Goal: Task Accomplishment & Management: Manage account settings

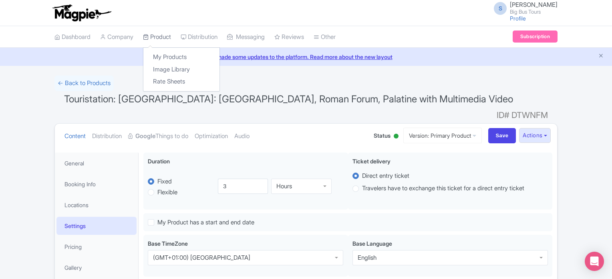
click at [154, 34] on link "Product" at bounding box center [157, 37] width 28 height 22
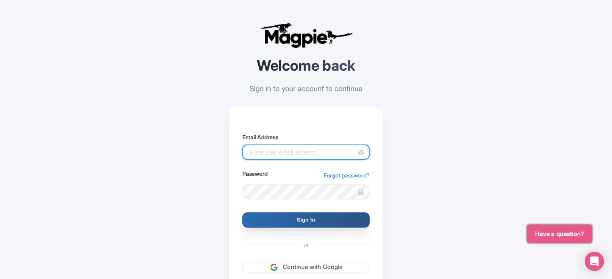
type input "[EMAIL_ADDRESS][DOMAIN_NAME]"
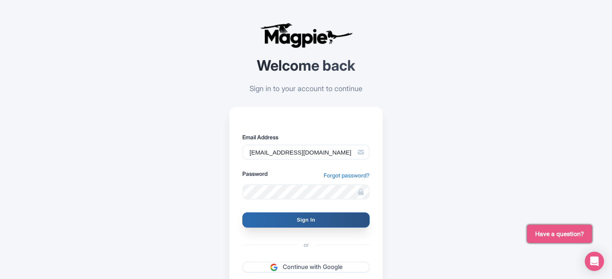
click at [307, 219] on input "Sign In" at bounding box center [305, 219] width 127 height 15
type input "Signing in..."
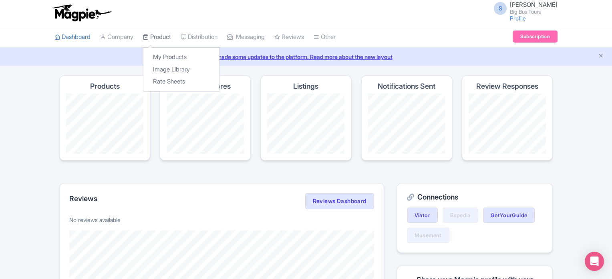
click at [162, 34] on link "Product" at bounding box center [157, 37] width 28 height 22
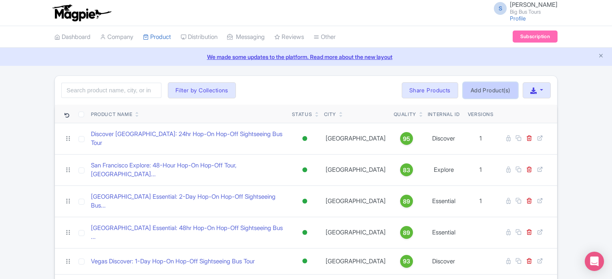
click at [494, 89] on link "Add Product(s)" at bounding box center [490, 90] width 55 height 16
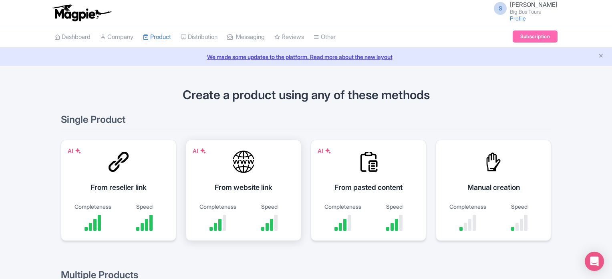
click at [232, 177] on div "AI From website link Completeness Speed" at bounding box center [243, 189] width 115 height 101
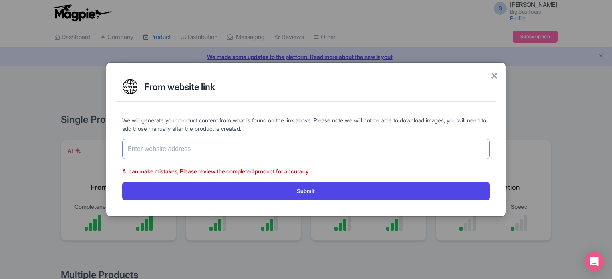
click at [366, 144] on input "text" at bounding box center [306, 149] width 368 height 20
paste input "https://www.getyourguide.com/rome-l33/rome-the-underground-the-catacombs-t21408…"
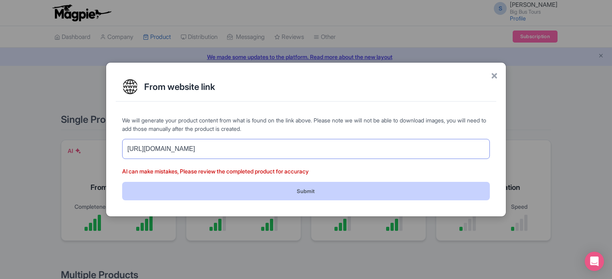
type input "https://www.getyourguide.com/rome-l33/rome-the-underground-the-catacombs-t21408…"
click at [347, 190] on button "Submit" at bounding box center [306, 191] width 368 height 18
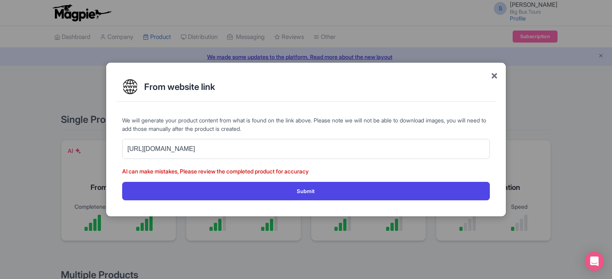
click at [495, 77] on span "×" at bounding box center [494, 75] width 7 height 17
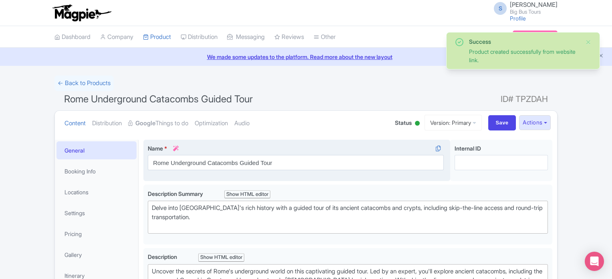
click at [300, 174] on div "Name * i Rome Underground Catacombs Guided Tour Your product's name has 38 char…" at bounding box center [296, 160] width 307 height 42
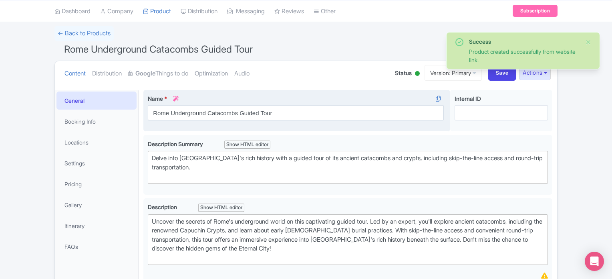
scroll to position [53, 0]
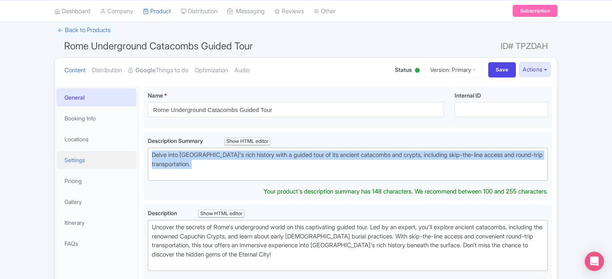
drag, startPoint x: 214, startPoint y: 177, endPoint x: 133, endPoint y: 150, distance: 84.8
paste trix-editor "iscover what lies beneath Rome with a guided tour of the Catacombs. Descend int…"
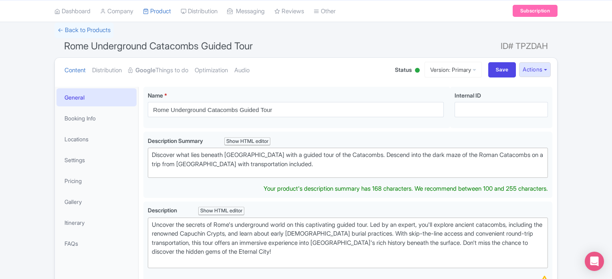
type trix-editor "<div>Discover what lies beneath Rome with a guided tour of the Catacombs. Desce…"
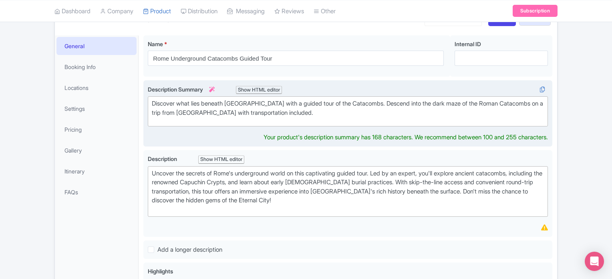
scroll to position [111, 0]
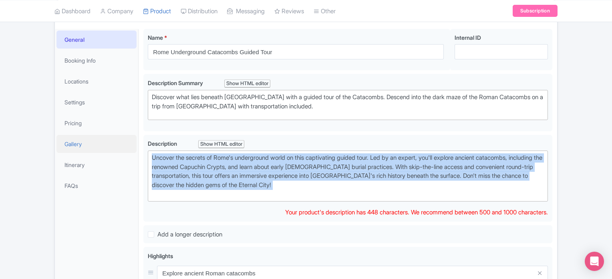
drag, startPoint x: 299, startPoint y: 204, endPoint x: 113, endPoint y: 147, distance: 194.5
click at [113, 147] on div "General Booking Info Locations Settings Pricing Gallery Itinerary FAQs Rome Und…" at bounding box center [306, 272] width 503 height 496
paste trix-editor "Embark on a fascinating underground tour of the Catacombs, taking you into the …"
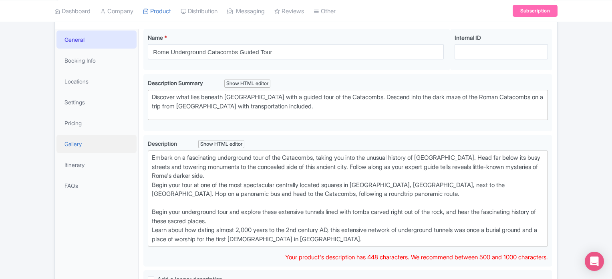
type trix-editor "<div>Embark on a fascinating underground tour of the Catacombs, taking you into…"
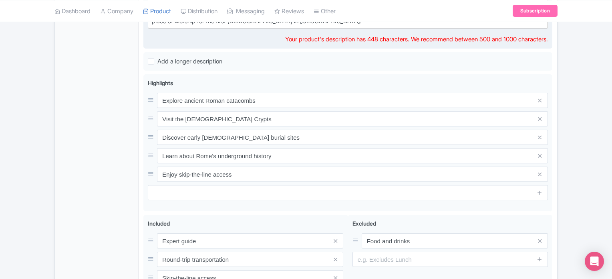
scroll to position [330, 0]
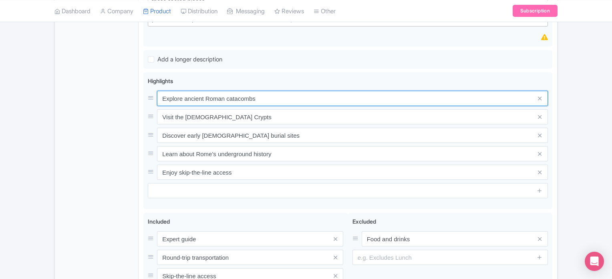
drag, startPoint x: 271, startPoint y: 94, endPoint x: 115, endPoint y: 88, distance: 156.0
click at [115, 88] on div "General Booking Info Locations Settings Pricing Gallery Itinerary FAQs Rome Und…" at bounding box center [306, 74] width 503 height 541
paste input "Be transported back to ancient times as you take a tour of the Catacombs in Rome"
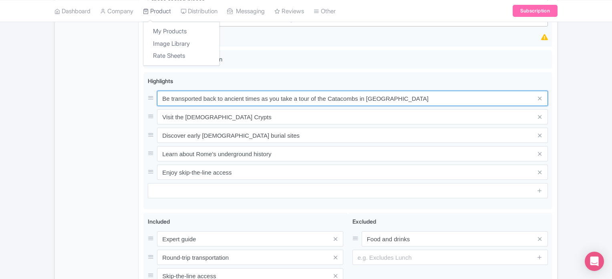
type input "Be transported back to ancient times as you take a tour of the Catacombs in Rome"
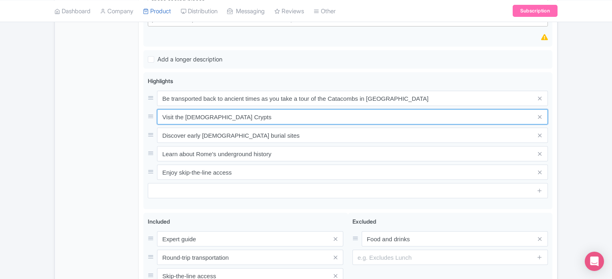
drag, startPoint x: 240, startPoint y: 114, endPoint x: 123, endPoint y: 110, distance: 116.7
click at [123, 110] on div "General Booking Info Locations Settings Pricing Gallery Itinerary FAQs Rome Und…" at bounding box center [306, 74] width 503 height 541
paste input "Benefit from the transfer by open bus through a panoramic route"
type input "Benefit from the transfer by open bus through a panoramic route"
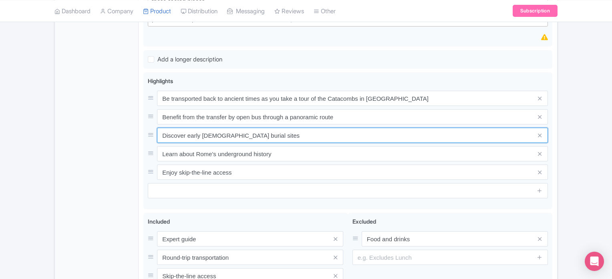
drag, startPoint x: 289, startPoint y: 133, endPoint x: 74, endPoint y: 136, distance: 214.8
click at [74, 136] on div "General Booking Info Locations Settings Pricing Gallery Itinerary FAQs Rome Und…" at bounding box center [306, 74] width 503 height 541
paste input "Visit the extensive tunnels which were once a burial ground and place of worship"
type input "Visit the extensive tunnels which were once a burial ground and place of worship"
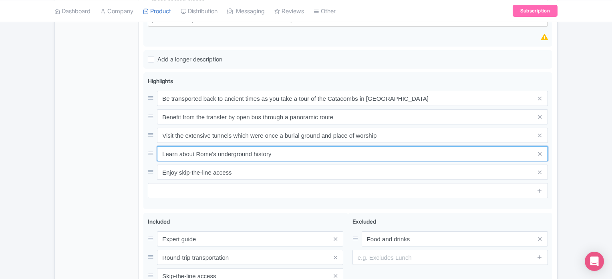
drag, startPoint x: 283, startPoint y: 146, endPoint x: 131, endPoint y: 153, distance: 152.0
click at [131, 153] on div "General Booking Info Locations Settings Pricing Gallery Itinerary FAQs Rome Und…" at bounding box center [306, 74] width 503 height 541
paste input "Hear the fascinating history and stories of these sacred places from your guide"
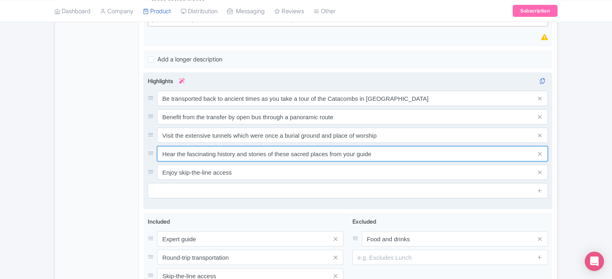
type input "Hear the fascinating history and stories of these sacred places from your guide"
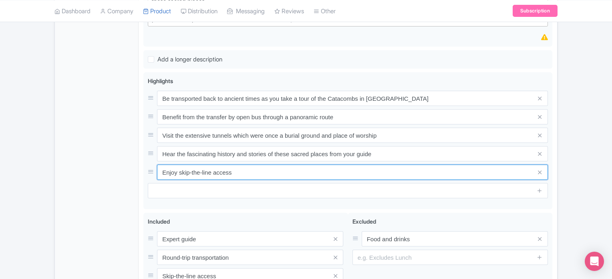
drag, startPoint x: 243, startPoint y: 168, endPoint x: 61, endPoint y: 170, distance: 182.4
click at [61, 170] on div "General Booking Info Locations Settings Pricing Gallery Itinerary FAQs Rome Und…" at bounding box center [306, 74] width 503 height 541
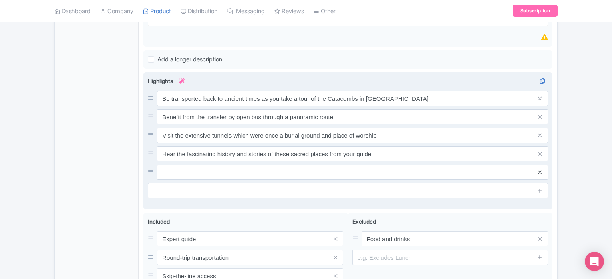
click at [539, 171] on icon at bounding box center [540, 172] width 4 height 6
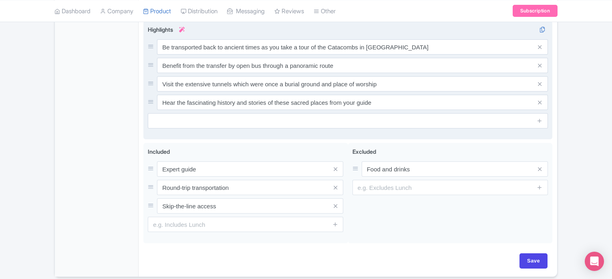
scroll to position [387, 0]
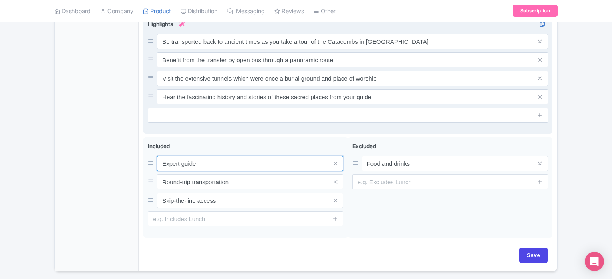
drag, startPoint x: 242, startPoint y: 162, endPoint x: 136, endPoint y: 166, distance: 105.5
click at [136, 166] on div "General Booking Info Locations Settings Pricing Gallery Itinerary FAQs Rome Und…" at bounding box center [306, 9] width 503 height 523
paste input "Skip-the-line ticket for Catacombs"
type input "Skip-the-line ticket for Catacombs"
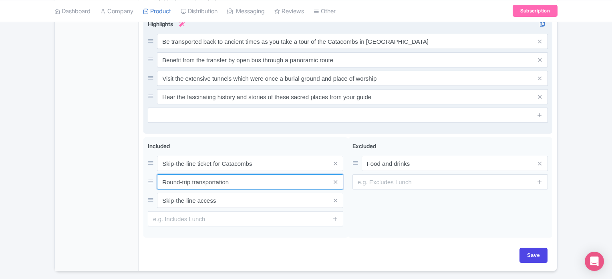
drag, startPoint x: 249, startPoint y: 179, endPoint x: 132, endPoint y: 180, distance: 117.0
click at [132, 180] on div "General Booking Info Locations Settings Pricing Gallery Itinerary FAQs Rome Und…" at bounding box center [306, 9] width 503 height 523
paste input "Guided tour (Italian, English, French, Spanish, German, and Polish)"
type input "Guided tour (Italian, English, French, Spanish, German, and Polish)"
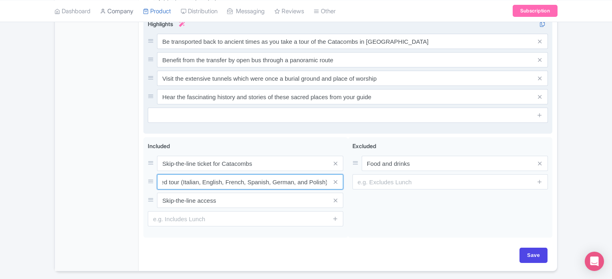
scroll to position [0, 0]
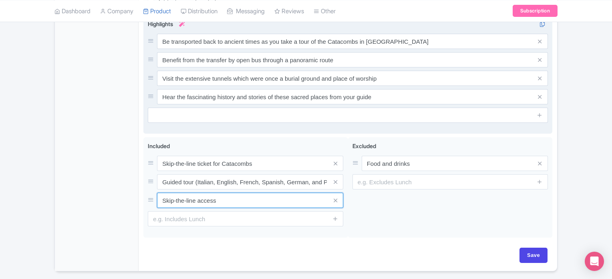
drag, startPoint x: 228, startPoint y: 200, endPoint x: 108, endPoint y: 183, distance: 121.1
click at [108, 183] on div "General Booking Info Locations Settings Pricing Gallery Itinerary FAQs Rome Und…" at bounding box center [306, 9] width 503 height 523
paste input "Return transfer from Touristation Aracoeli Office (Piazza d'Ara Coeli, 16)"
type input "Return transfer from Touristation Aracoeli Office (Piazza d'Ara Coeli, 16)"
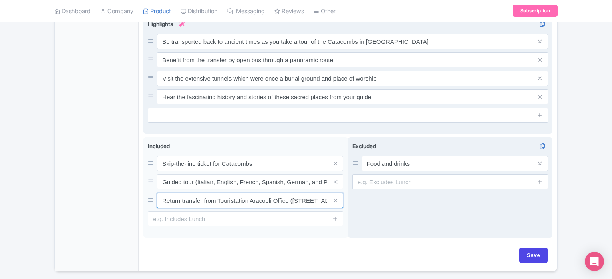
scroll to position [412, 0]
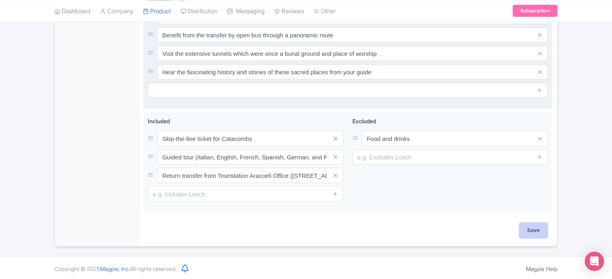
click at [537, 226] on input "Save" at bounding box center [534, 229] width 28 height 15
type input "Saving..."
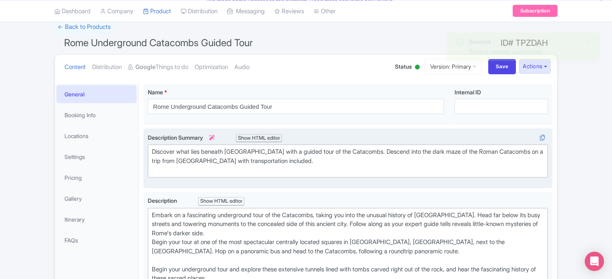
scroll to position [59, 0]
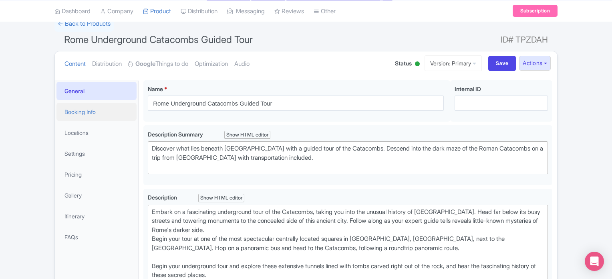
click at [86, 114] on link "Booking Info" at bounding box center [97, 112] width 80 height 18
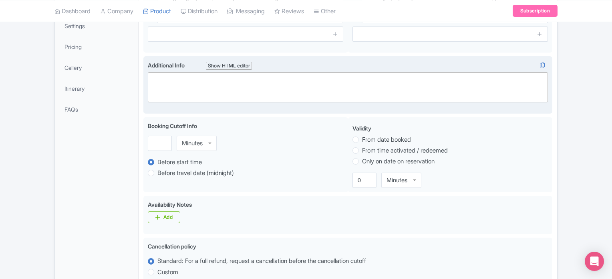
scroll to position [188, 0]
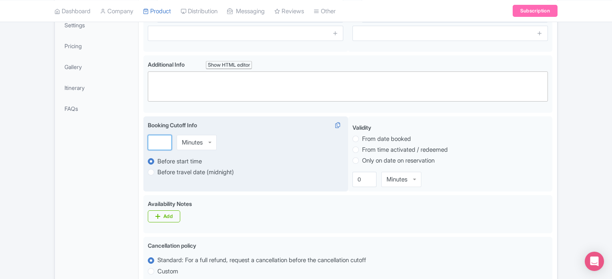
click at [160, 136] on input "number" at bounding box center [160, 142] width 24 height 15
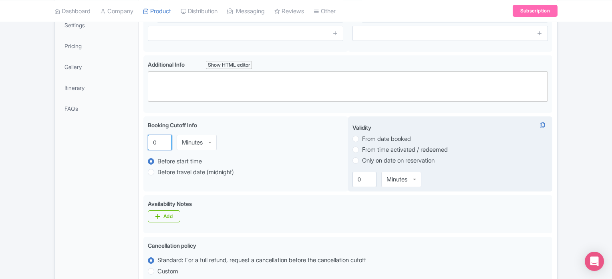
type input "0"
click at [376, 162] on label "Only on date on reservation" at bounding box center [398, 160] width 73 height 9
click at [370, 162] on input "Only on date on reservation" at bounding box center [366, 160] width 8 height 8
radio input "true"
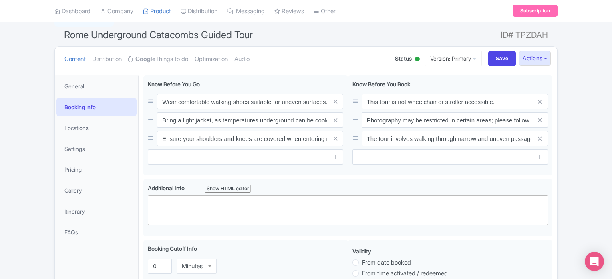
scroll to position [0, 0]
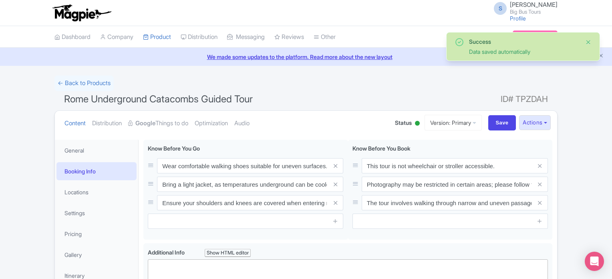
click at [590, 38] on button "Close" at bounding box center [589, 42] width 6 height 10
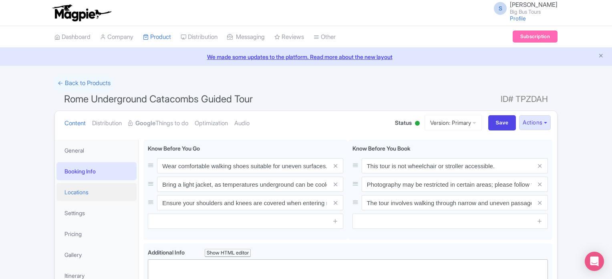
click at [82, 187] on link "Locations" at bounding box center [97, 192] width 80 height 18
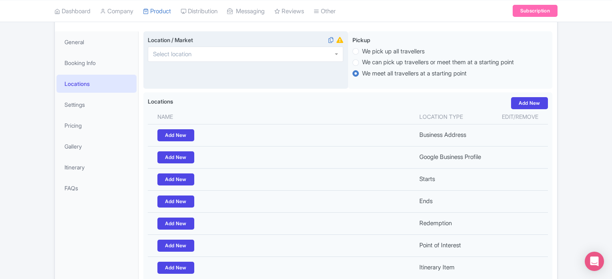
scroll to position [109, 0]
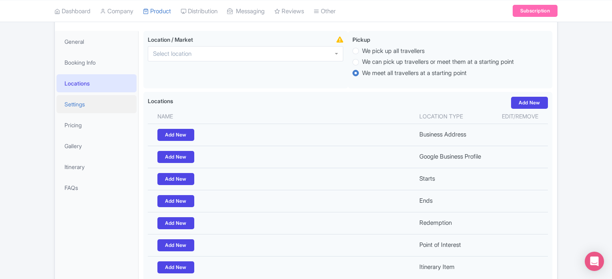
click at [97, 104] on link "Settings" at bounding box center [97, 104] width 80 height 18
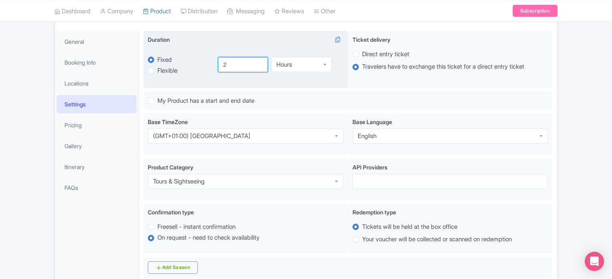
click at [233, 61] on input "2" at bounding box center [243, 64] width 50 height 15
click at [169, 70] on label "Flexible" at bounding box center [168, 70] width 20 height 9
click at [166, 70] on input "Flexible" at bounding box center [162, 70] width 8 height 8
radio input "true"
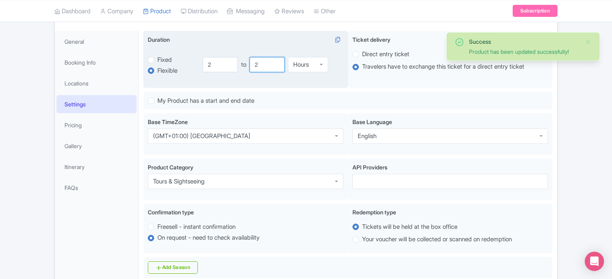
click at [267, 64] on input "2" at bounding box center [267, 64] width 35 height 15
type input "4"
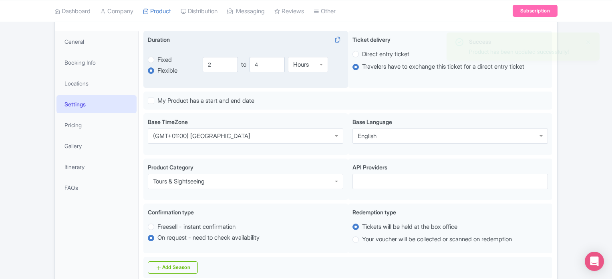
click at [293, 86] on div "Duration i flexible Fixed Flexible 2.0 hours 2.0 2 to 4 Hours Hours" at bounding box center [245, 59] width 205 height 57
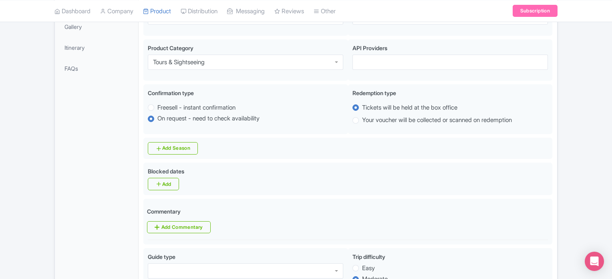
scroll to position [228, 0]
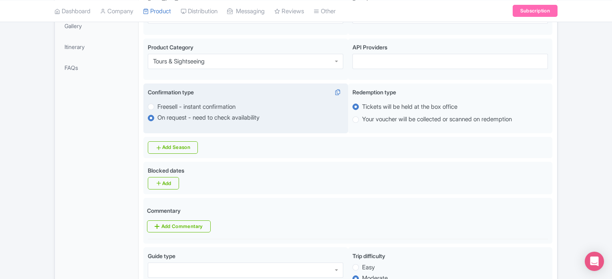
click at [224, 104] on label "Freesell - instant confirmation" at bounding box center [197, 106] width 78 height 9
click at [166, 104] on input "Freesell - instant confirmation" at bounding box center [162, 106] width 8 height 8
radio input "true"
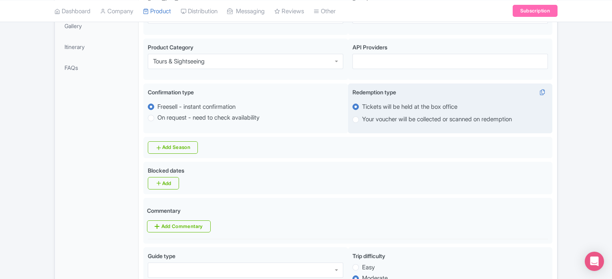
click at [388, 119] on label "Your voucher will be collected or scanned on redemption" at bounding box center [437, 119] width 150 height 9
click at [370, 119] on input "Your voucher will be collected or scanned on redemption" at bounding box center [366, 119] width 8 height 8
radio input "true"
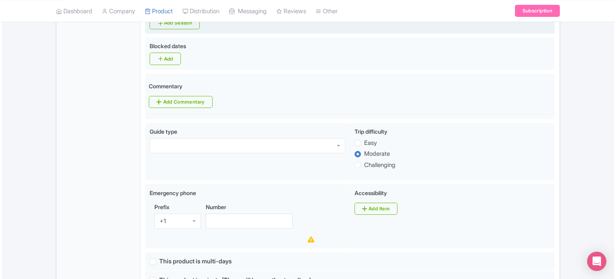
scroll to position [353, 0]
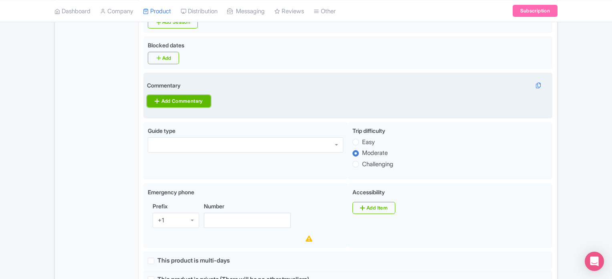
click at [188, 97] on link "Add Commentary" at bounding box center [178, 101] width 63 height 12
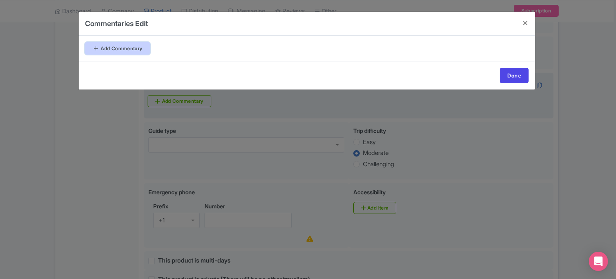
click at [138, 48] on link "Add Commentary" at bounding box center [117, 48] width 65 height 12
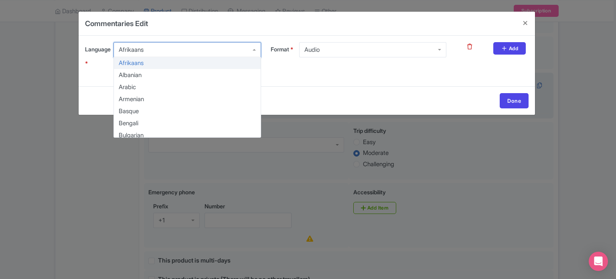
click at [138, 48] on div "Afrikaans" at bounding box center [131, 49] width 25 height 7
click at [149, 48] on div "Afrikaans" at bounding box center [186, 49] width 147 height 15
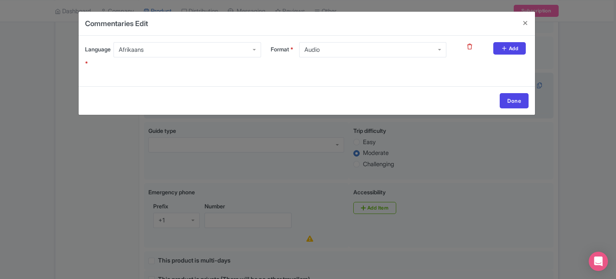
drag, startPoint x: 149, startPoint y: 48, endPoint x: 131, endPoint y: 49, distance: 17.3
click at [131, 49] on div "Afrikaans" at bounding box center [186, 49] width 147 height 15
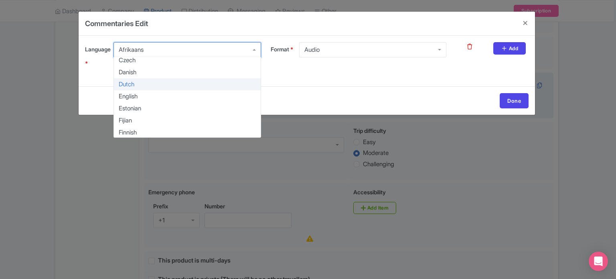
scroll to position [157, 0]
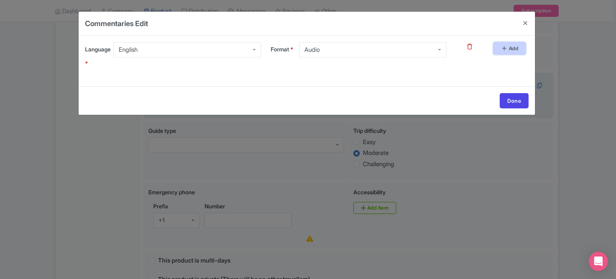
click at [509, 50] on link "Add" at bounding box center [509, 48] width 32 height 12
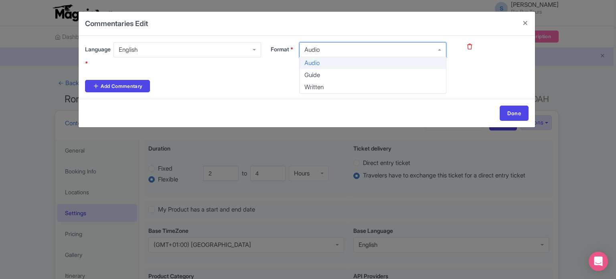
click at [340, 55] on div "Audio" at bounding box center [372, 49] width 147 height 15
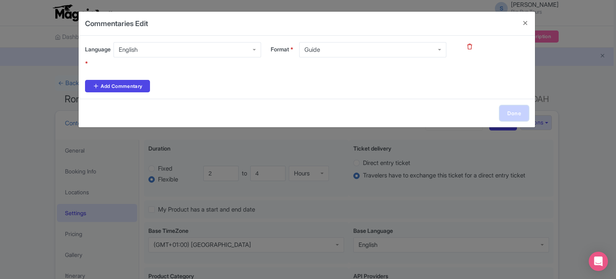
click at [507, 111] on link "Done" at bounding box center [513, 112] width 29 height 15
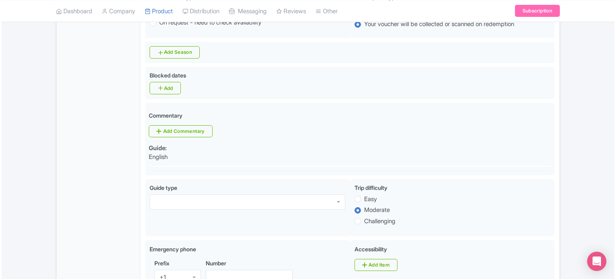
scroll to position [324, 0]
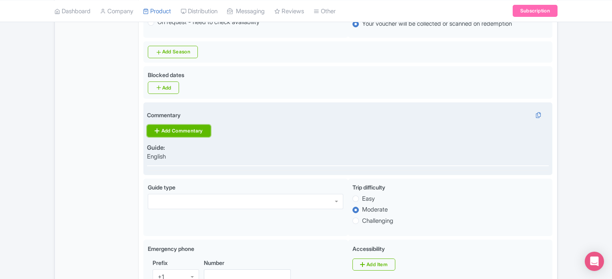
click at [190, 135] on link "Add Commentary" at bounding box center [178, 131] width 63 height 12
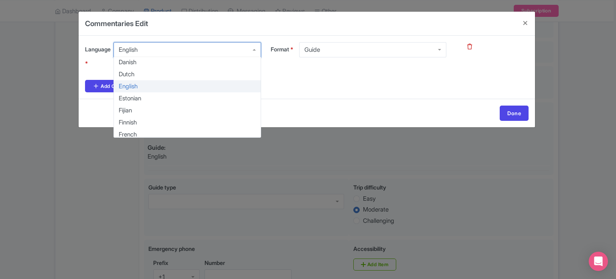
click at [193, 53] on div "English" at bounding box center [186, 49] width 147 height 15
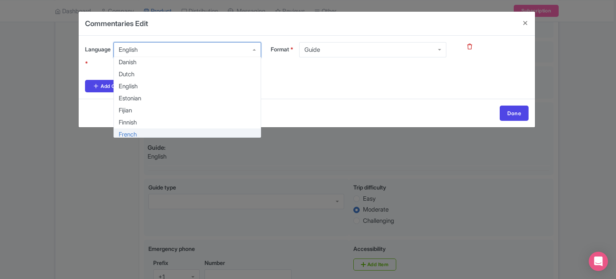
scroll to position [0, 0]
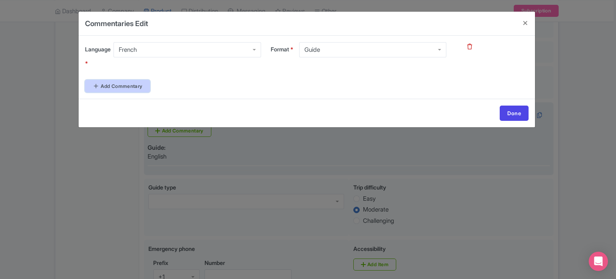
click at [125, 86] on link "Add Commentary" at bounding box center [117, 86] width 65 height 12
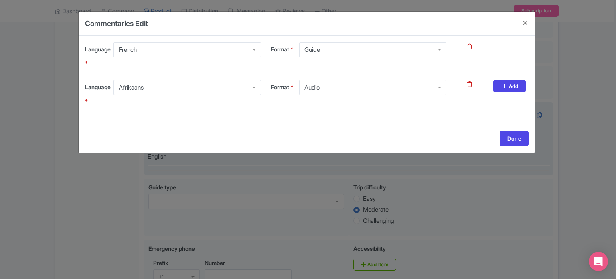
click at [125, 86] on div "Afrikaans" at bounding box center [131, 87] width 25 height 7
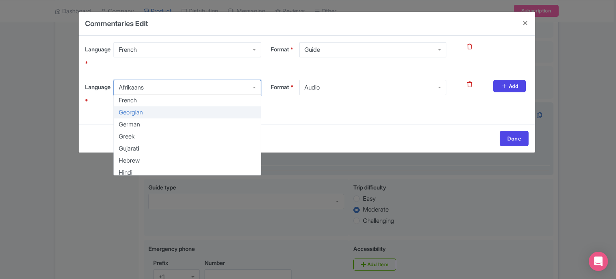
scroll to position [230, 0]
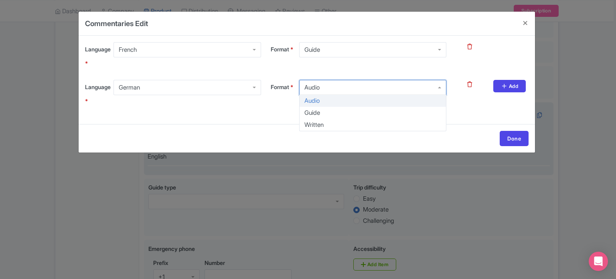
click at [359, 81] on div "Audio" at bounding box center [372, 87] width 147 height 15
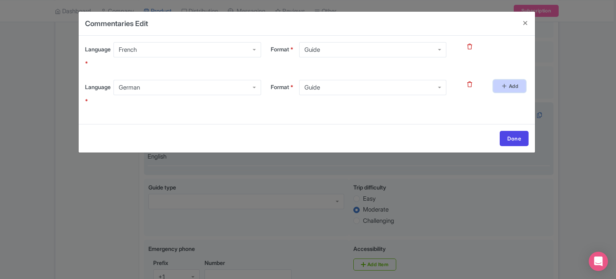
click at [503, 83] on icon at bounding box center [504, 86] width 6 height 6
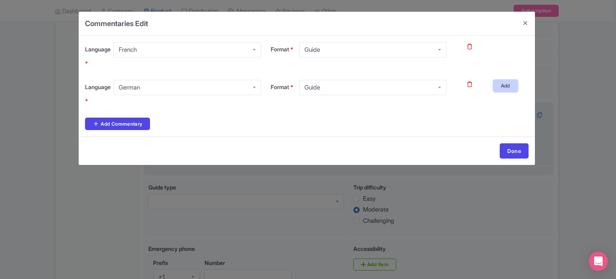
scroll to position [0, 0]
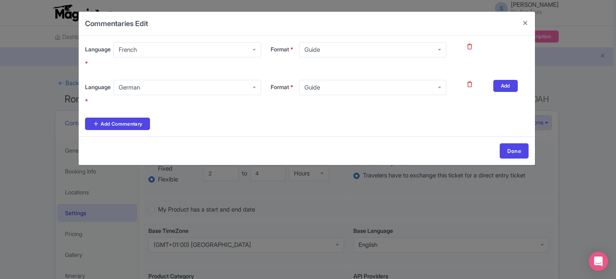
click at [109, 129] on div "Language * French French Afrikaans Albanian Arabic Armenian Basque Bengali Bulg…" at bounding box center [307, 86] width 456 height 101
click at [113, 127] on link "Add Commentary" at bounding box center [117, 123] width 65 height 12
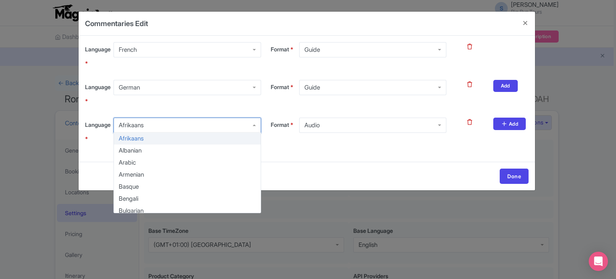
click at [148, 121] on div "Afrikaans" at bounding box center [186, 124] width 147 height 15
click at [199, 122] on div "Dutch" at bounding box center [186, 124] width 147 height 15
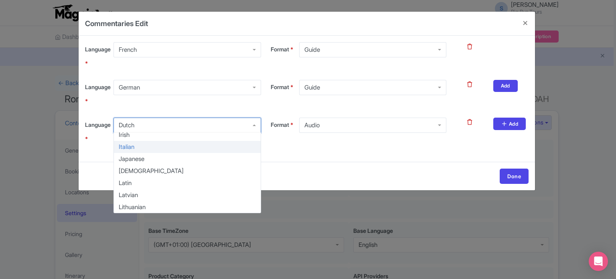
scroll to position [353, 0]
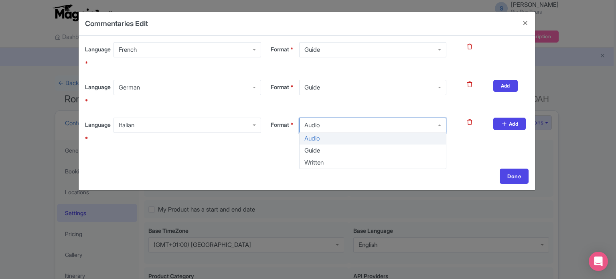
click at [381, 126] on div "Audio" at bounding box center [372, 124] width 147 height 15
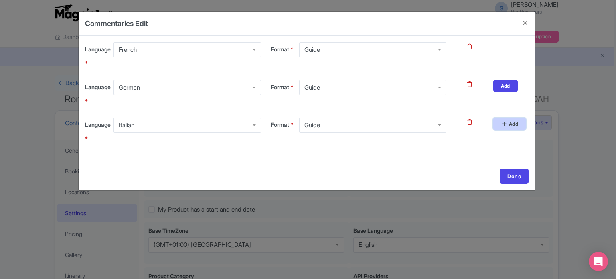
click at [507, 125] on icon at bounding box center [504, 123] width 6 height 6
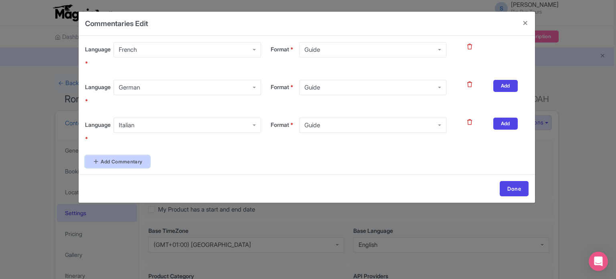
click at [124, 155] on link "Add Commentary" at bounding box center [117, 161] width 65 height 12
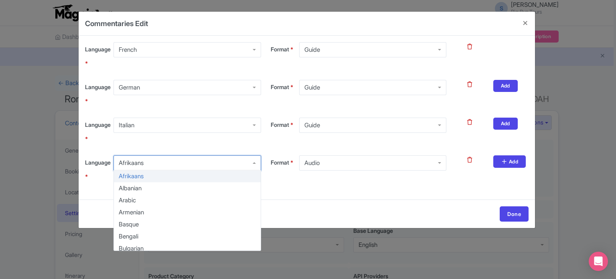
click at [151, 166] on div "Afrikaans" at bounding box center [186, 162] width 147 height 15
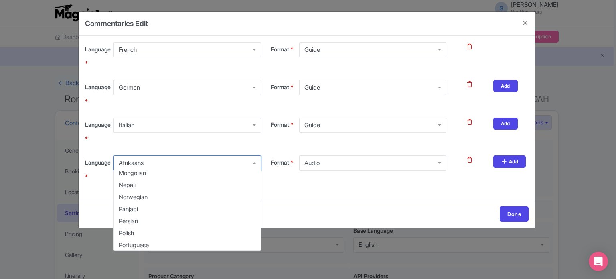
scroll to position [510, 0]
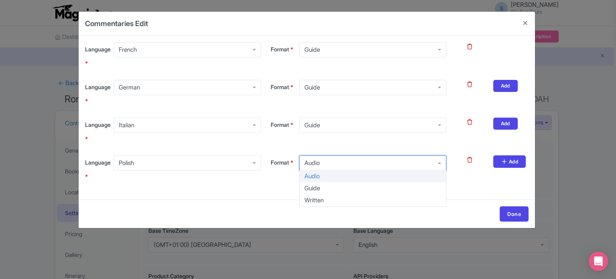
click at [404, 166] on div "Audio" at bounding box center [372, 162] width 147 height 15
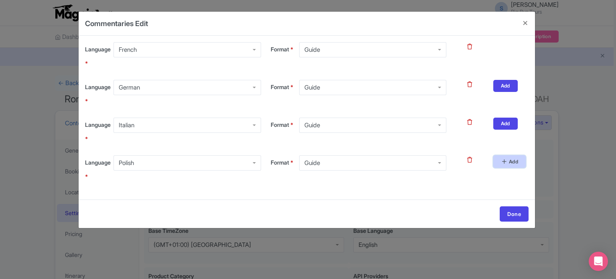
click at [508, 167] on link "Add" at bounding box center [509, 161] width 32 height 12
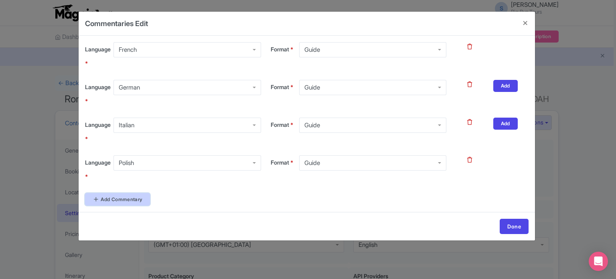
click at [119, 199] on link "Add Commentary" at bounding box center [117, 199] width 65 height 12
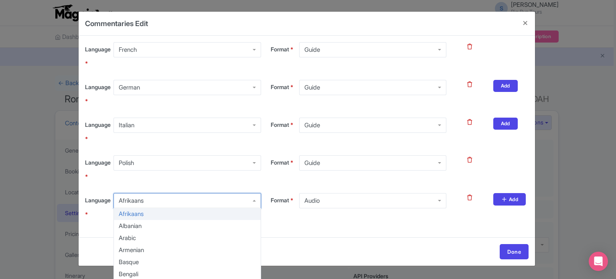
click at [139, 202] on div "Afrikaans" at bounding box center [131, 200] width 25 height 7
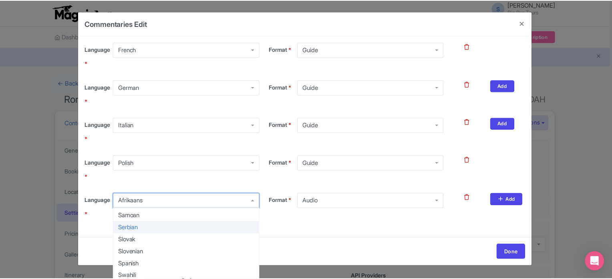
scroll to position [626, 0]
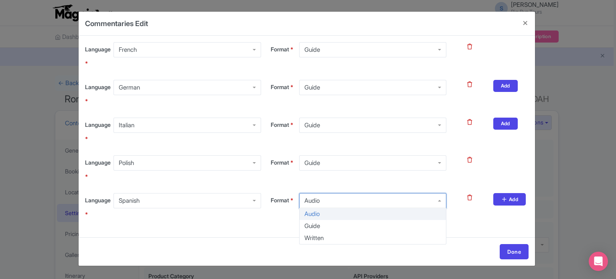
click at [409, 204] on div "Audio" at bounding box center [372, 200] width 147 height 15
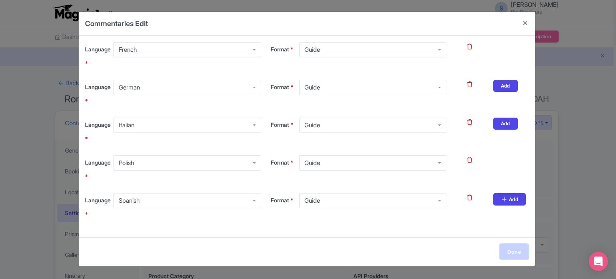
click at [508, 252] on link "Done" at bounding box center [513, 251] width 29 height 15
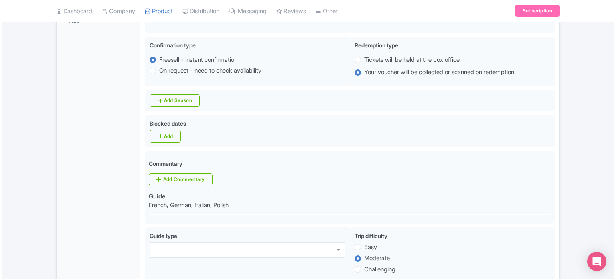
scroll to position [277, 0]
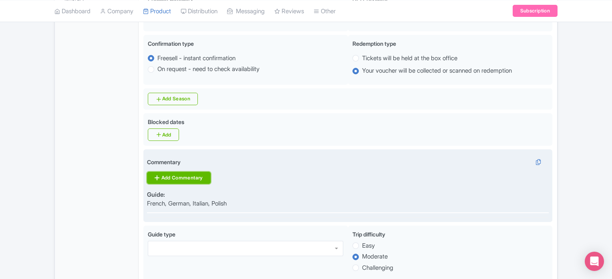
click at [186, 176] on link "Add Commentary" at bounding box center [178, 178] width 63 height 12
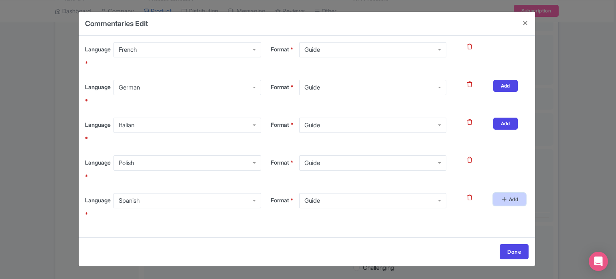
click at [507, 205] on link "Add" at bounding box center [509, 199] width 32 height 12
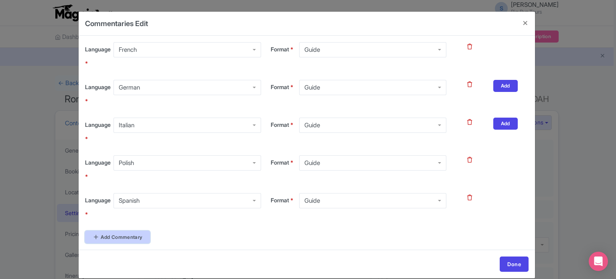
click at [129, 235] on link "Add Commentary" at bounding box center [117, 236] width 65 height 12
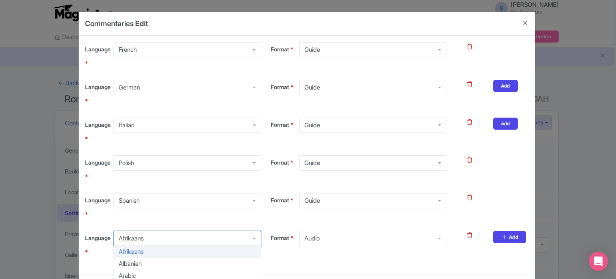
click at [165, 240] on div "Afrikaans" at bounding box center [186, 237] width 147 height 15
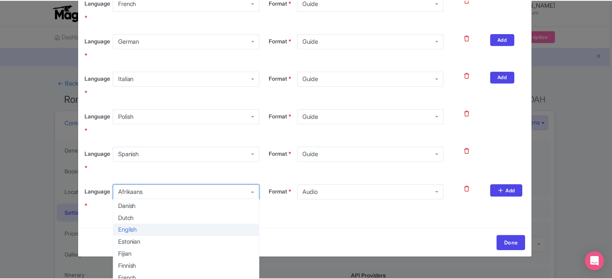
scroll to position [35, 0]
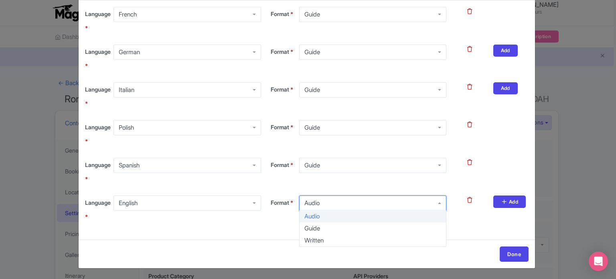
click at [331, 208] on div "Audio" at bounding box center [372, 202] width 147 height 15
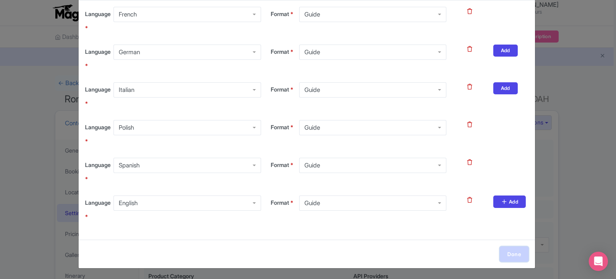
click at [510, 253] on link "Done" at bounding box center [513, 253] width 29 height 15
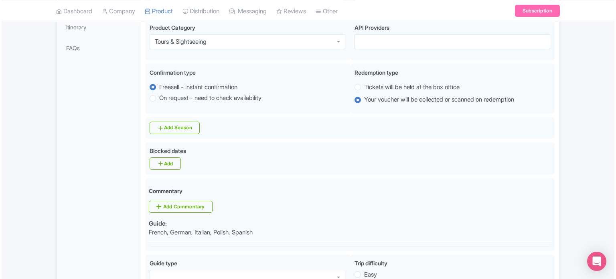
scroll to position [248, 0]
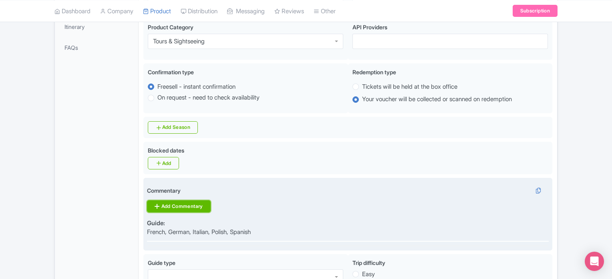
click at [188, 203] on link "Add Commentary" at bounding box center [178, 206] width 63 height 12
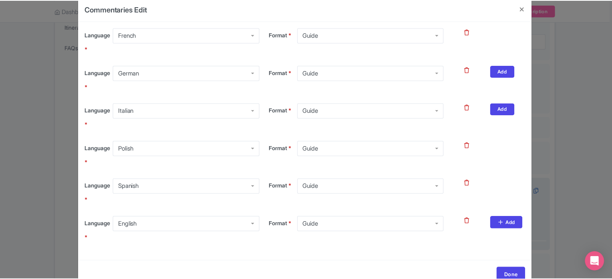
scroll to position [35, 0]
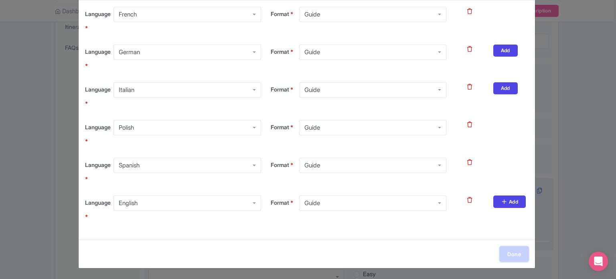
click at [514, 253] on link "Done" at bounding box center [513, 253] width 29 height 15
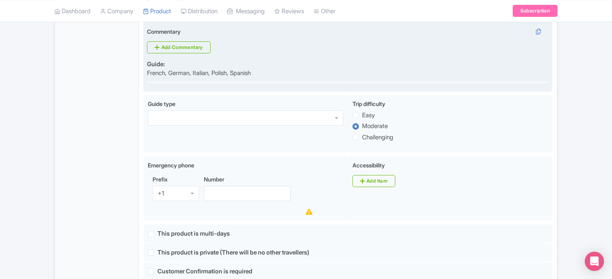
scroll to position [408, 0]
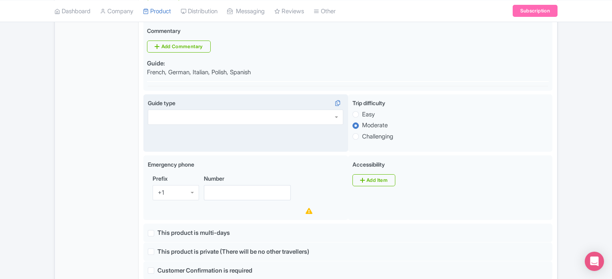
click at [272, 117] on div at bounding box center [246, 116] width 196 height 15
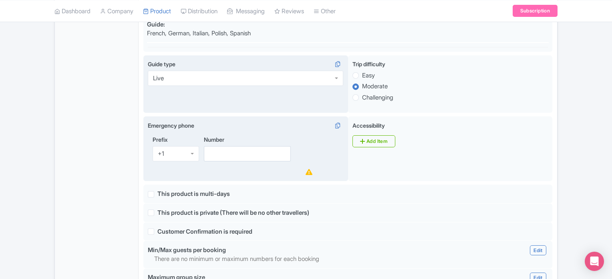
scroll to position [447, 0]
click at [179, 152] on div "+1" at bounding box center [176, 152] width 46 height 15
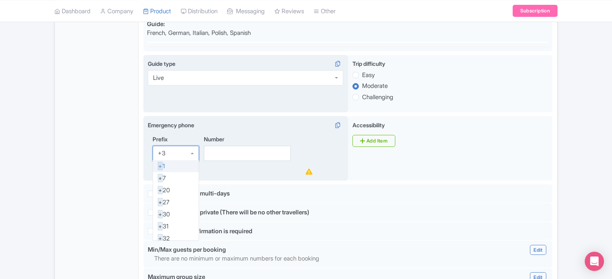
type input "+39"
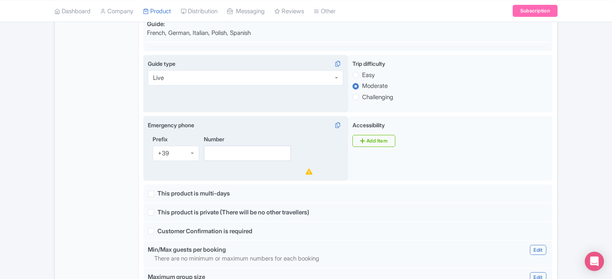
scroll to position [0, 0]
click at [223, 151] on input "Number" at bounding box center [247, 152] width 87 height 15
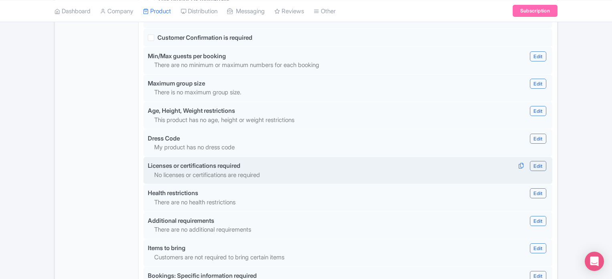
scroll to position [641, 0]
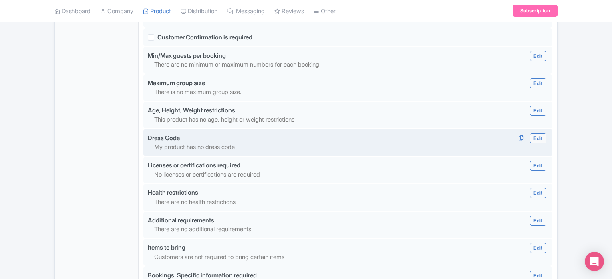
type input "3496966958"
click at [537, 136] on link "Edit" at bounding box center [538, 138] width 16 height 10
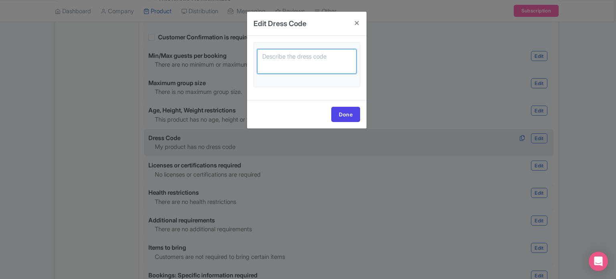
click at [307, 57] on textarea at bounding box center [306, 61] width 99 height 25
type textarea "Shoulders and knees covered."
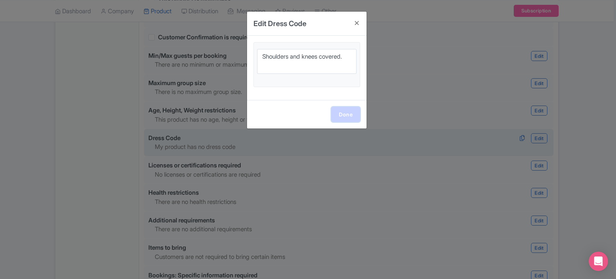
click at [346, 113] on link "Done" at bounding box center [345, 114] width 29 height 15
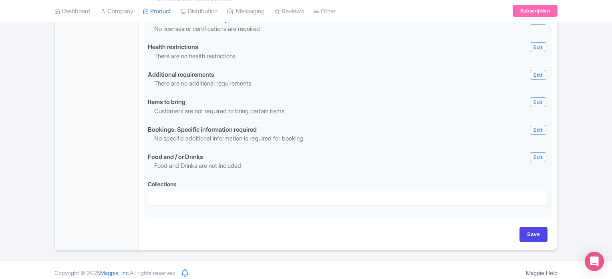
scroll to position [789, 0]
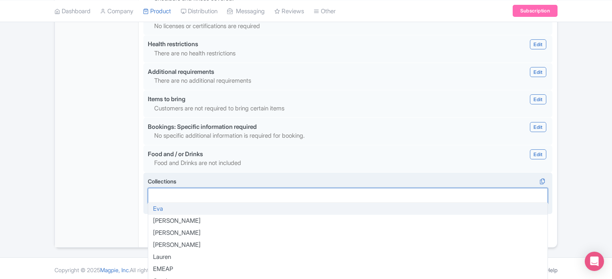
click at [304, 192] on div at bounding box center [348, 195] width 400 height 15
type input "tour"
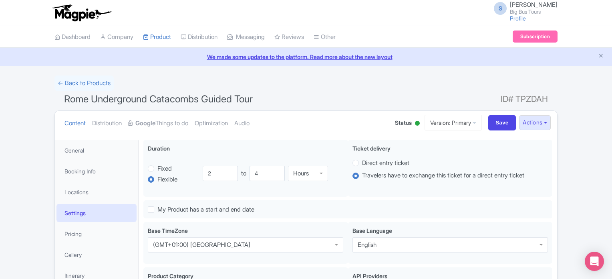
scroll to position [0, 0]
click at [77, 235] on link "Pricing" at bounding box center [97, 233] width 80 height 18
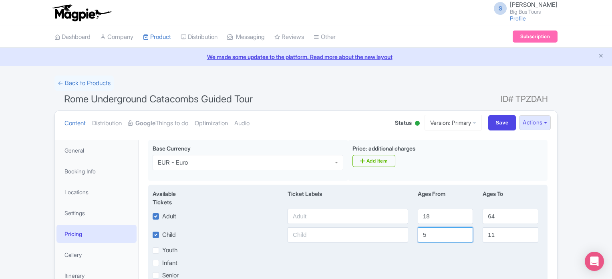
drag, startPoint x: 431, startPoint y: 238, endPoint x: 377, endPoint y: 235, distance: 54.2
click at [377, 235] on div "Child 5 11" at bounding box center [348, 234] width 400 height 15
type input "6"
click at [509, 235] on input "11" at bounding box center [510, 234] width 55 height 15
type input "15"
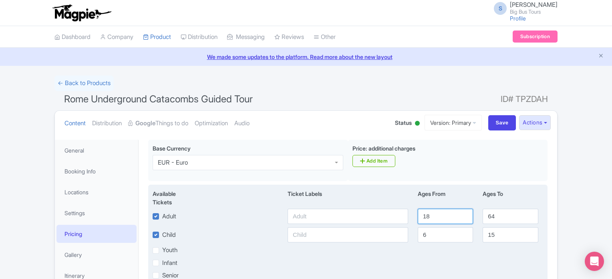
click at [449, 215] on input "18" at bounding box center [445, 215] width 55 height 15
type input "16"
drag, startPoint x: 496, startPoint y: 214, endPoint x: 450, endPoint y: 206, distance: 46.0
click at [450, 206] on div "Available Tickets i Ticket Labels Ages From Ages To Adult 16 64 Child 6 15 Yout…" at bounding box center [348, 235] width 400 height 103
type input "99"
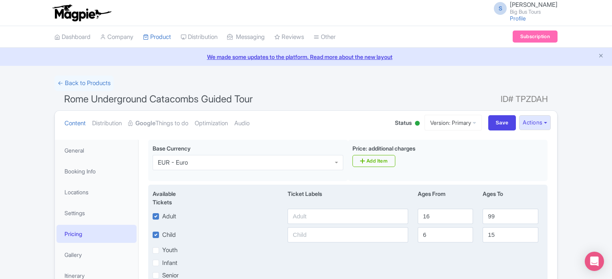
click at [394, 188] on div "Available Tickets i Ticket Labels Ages From Ages To Adult 16 99 Child 6 15 Yout…" at bounding box center [348, 235] width 400 height 103
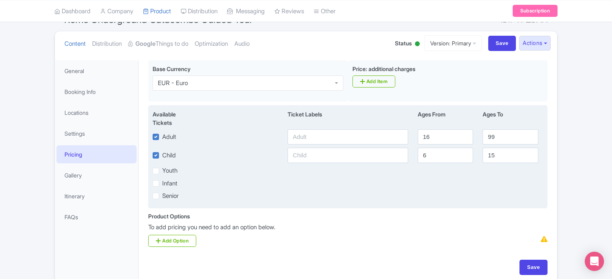
scroll to position [82, 0]
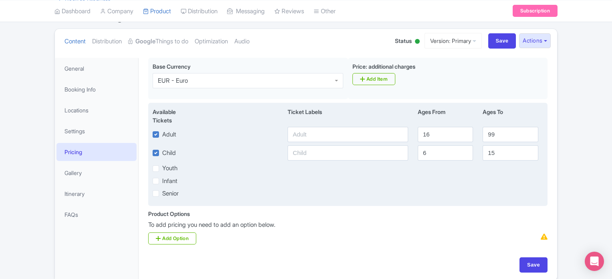
click at [162, 179] on label "Infant" at bounding box center [169, 180] width 15 height 9
click at [162, 179] on input "Infant" at bounding box center [164, 178] width 5 height 5
checkbox input "true"
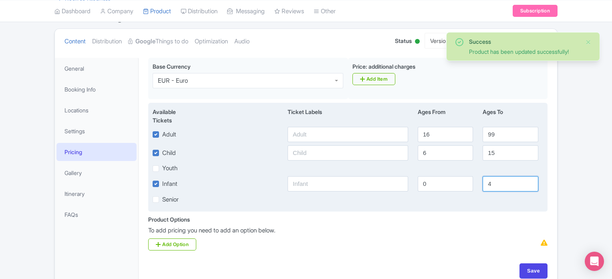
click at [506, 182] on input "4" at bounding box center [510, 183] width 55 height 15
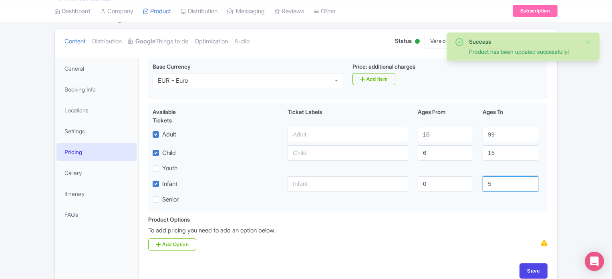
type input "5"
click at [506, 222] on div "Product Options i To add pricing you need to add an option below. Add Option" at bounding box center [347, 232] width 409 height 35
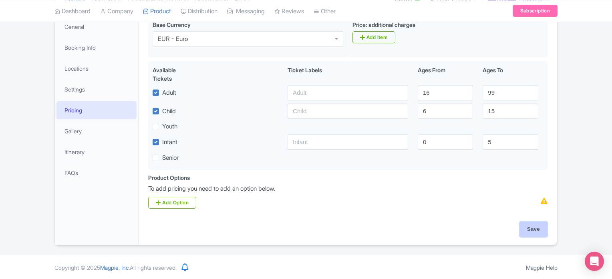
click at [539, 226] on input "Save" at bounding box center [534, 228] width 28 height 15
type input "Update Product"
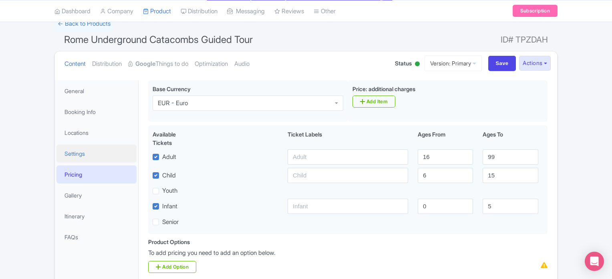
scroll to position [61, 0]
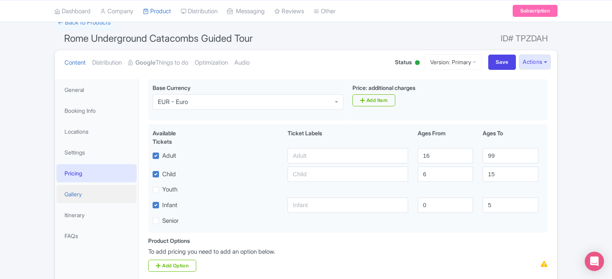
click at [95, 188] on link "Gallery" at bounding box center [97, 194] width 80 height 18
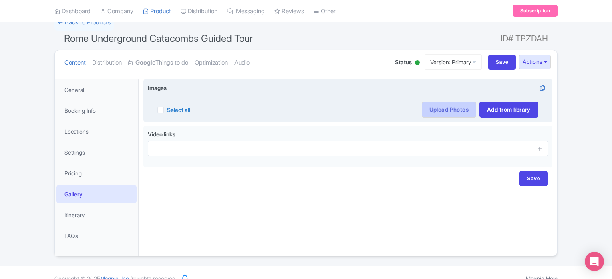
click at [441, 112] on link "Upload Photos" at bounding box center [449, 109] width 55 height 16
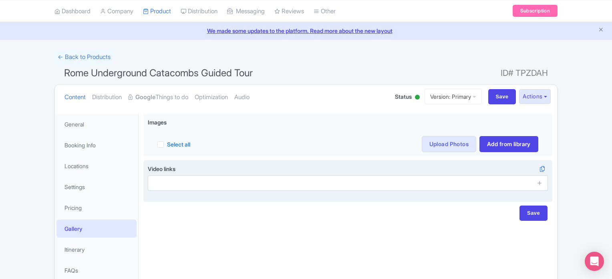
scroll to position [22, 0]
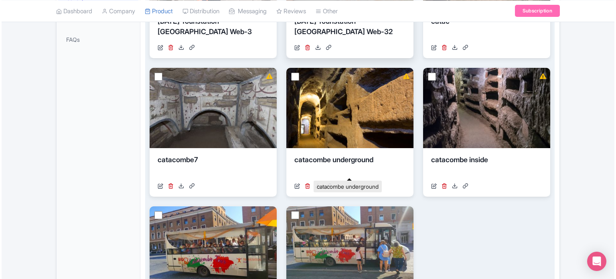
scroll to position [325, 0]
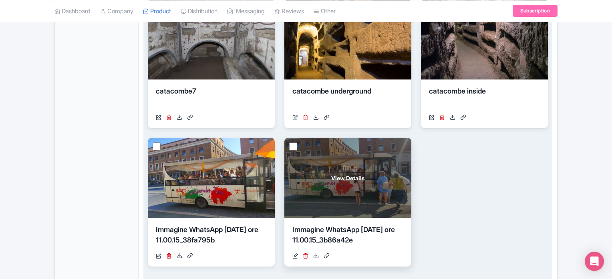
click at [291, 145] on input "checkbox" at bounding box center [293, 146] width 8 height 8
checkbox input "true"
click at [305, 256] on icon at bounding box center [306, 255] width 6 height 6
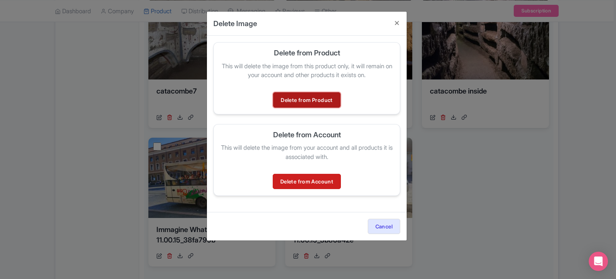
click at [319, 97] on link "Delete from Product" at bounding box center [306, 99] width 67 height 15
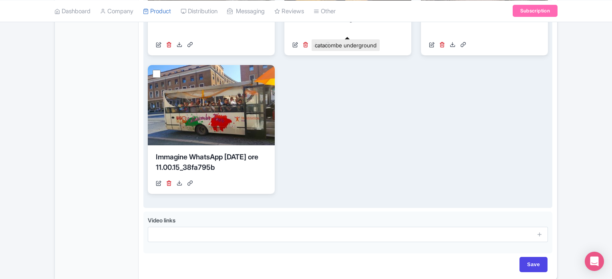
scroll to position [433, 0]
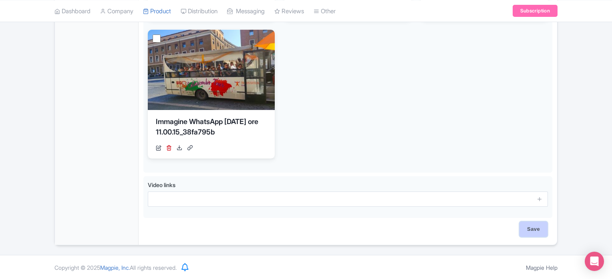
click at [531, 228] on input "Save" at bounding box center [534, 228] width 28 height 15
type input "Saving..."
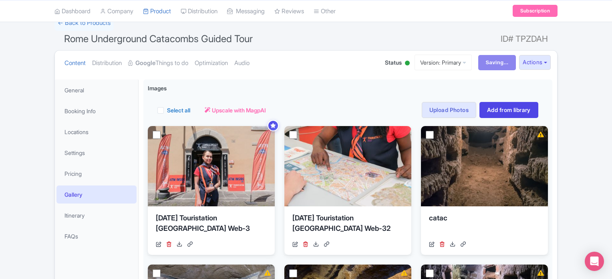
scroll to position [61, 0]
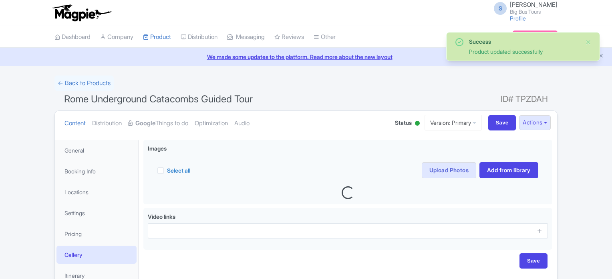
scroll to position [72, 0]
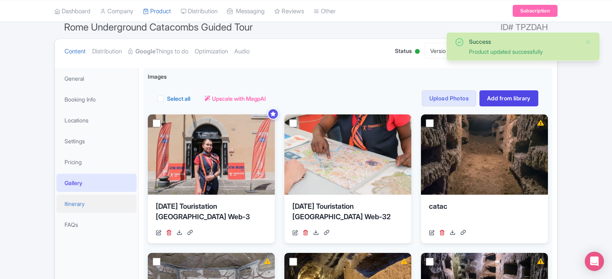
click at [78, 198] on link "Itinerary" at bounding box center [97, 203] width 80 height 18
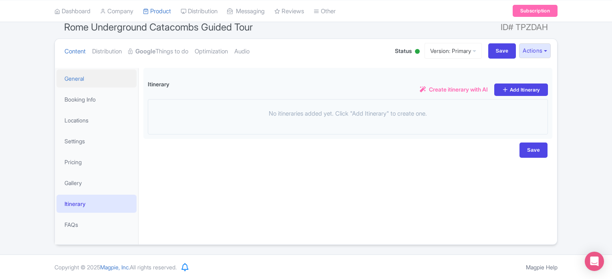
click at [90, 70] on link "General" at bounding box center [97, 78] width 80 height 18
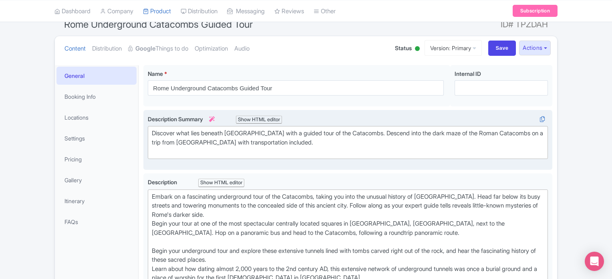
scroll to position [72, 0]
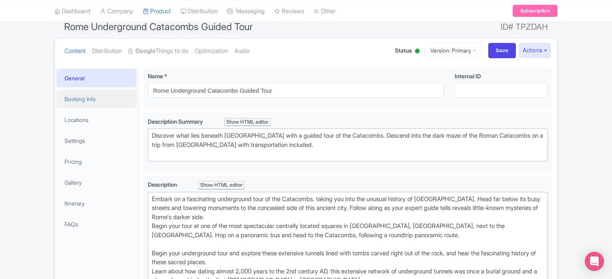
click at [89, 90] on link "Booking Info" at bounding box center [97, 99] width 80 height 18
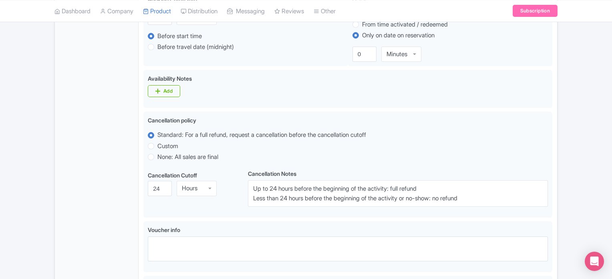
scroll to position [313, 0]
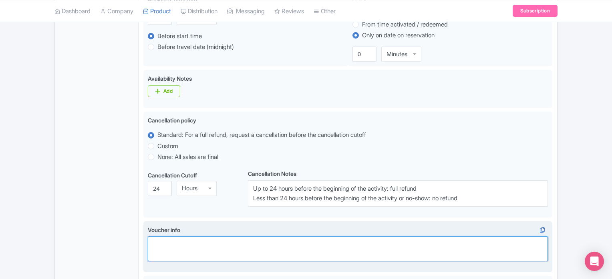
click at [203, 240] on textarea "Voucher info" at bounding box center [348, 248] width 400 height 25
paste textarea "Exchange your voucher at the Touristation Aracoeli at Piazza Ara Coeli 16. Plea…"
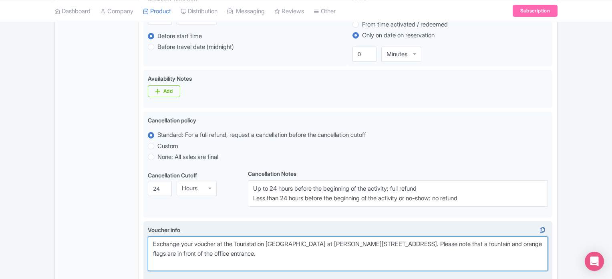
click at [152, 250] on textarea "Exchange your voucher at the Touristation Aracoeli at Piazza Ara Coeli 16. Plea…" at bounding box center [348, 253] width 400 height 34
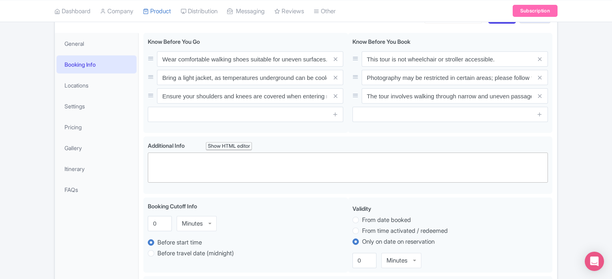
scroll to position [106, 0]
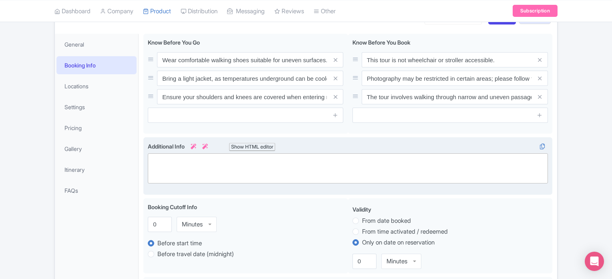
type textarea "Exchange your voucher at the Touristation Aracoeli at Piazza Ara Coeli 16. Plea…"
click at [282, 154] on trix-editor at bounding box center [348, 168] width 400 height 30
drag, startPoint x: 282, startPoint y: 154, endPoint x: 269, endPoint y: 151, distance: 13.5
click at [269, 151] on div "Additional Info i i Show HTML editor Bold Italic Strikethrough Link Heading Quo…" at bounding box center [348, 163] width 400 height 42
type trix-editor "<div>Meeting point: [STREET_ADDRESS]</div>"
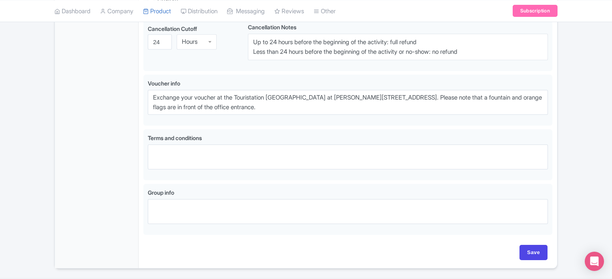
scroll to position [481, 0]
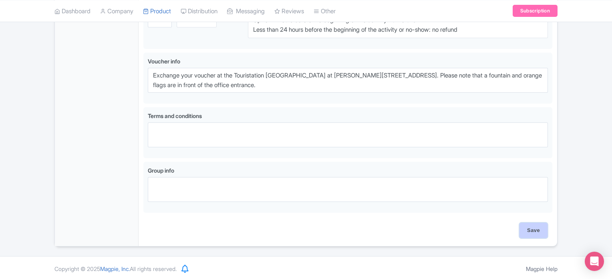
click at [538, 226] on input "Save" at bounding box center [534, 229] width 28 height 15
type input "Saving..."
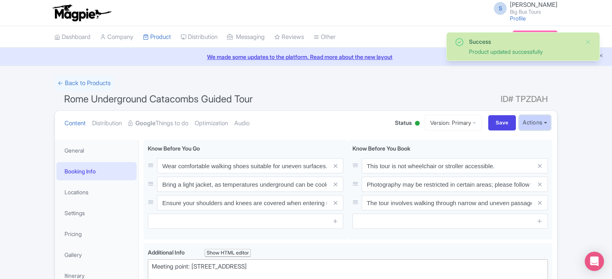
click at [541, 126] on button "Actions" at bounding box center [535, 122] width 32 height 15
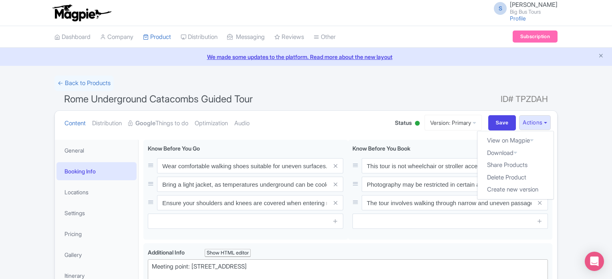
click at [473, 94] on h1 "Rome Underground Catacombs Guided Tour ID# TPZDAH" at bounding box center [306, 100] width 503 height 19
click at [541, 126] on button "Actions" at bounding box center [535, 122] width 32 height 15
click at [456, 155] on link "Industry Partner View" at bounding box center [445, 157] width 77 height 12
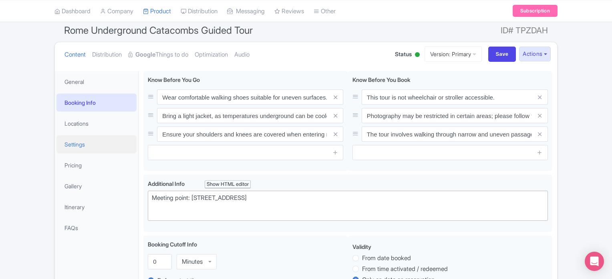
scroll to position [69, 0]
click at [79, 189] on link "Gallery" at bounding box center [97, 185] width 80 height 18
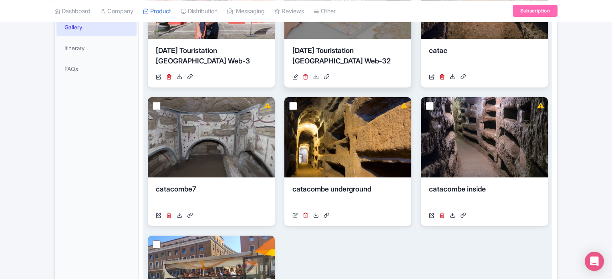
scroll to position [226, 0]
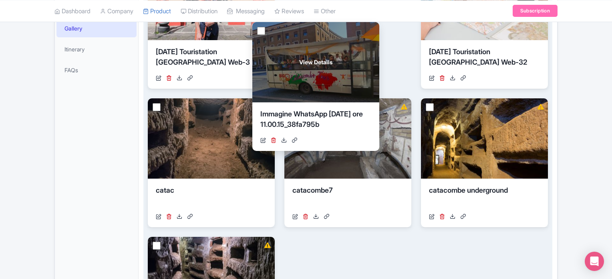
drag, startPoint x: 216, startPoint y: 254, endPoint x: 325, endPoint y: 35, distance: 244.3
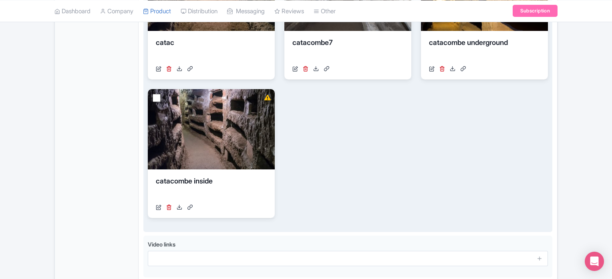
scroll to position [390, 0]
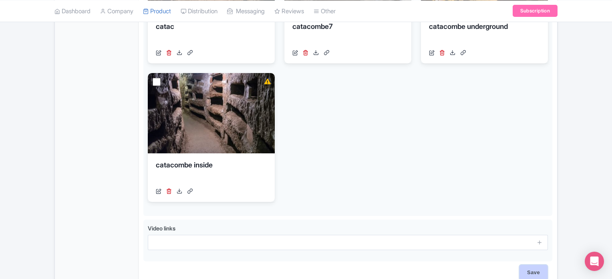
click at [533, 270] on input "Save" at bounding box center [534, 272] width 28 height 15
type input "Saving..."
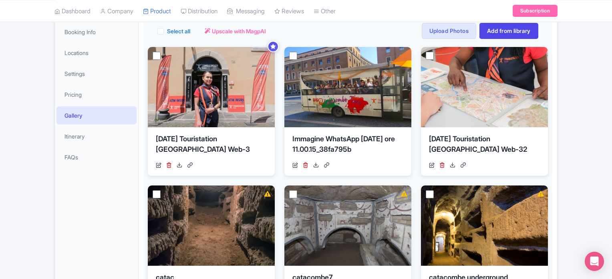
scroll to position [139, 0]
click at [85, 72] on link "Settings" at bounding box center [97, 74] width 80 height 18
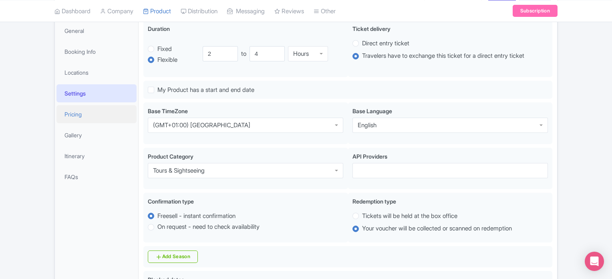
scroll to position [114, 0]
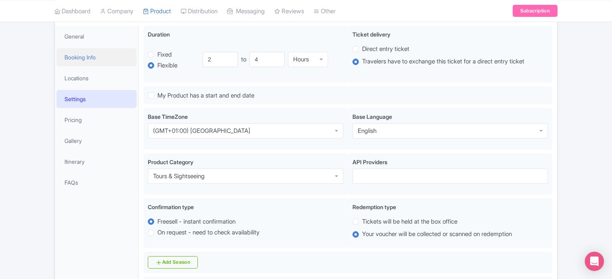
click at [87, 56] on link "Booking Info" at bounding box center [97, 57] width 80 height 18
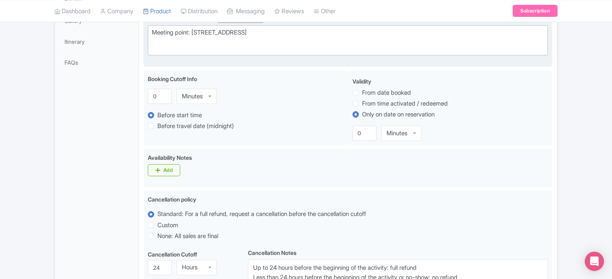
scroll to position [234, 0]
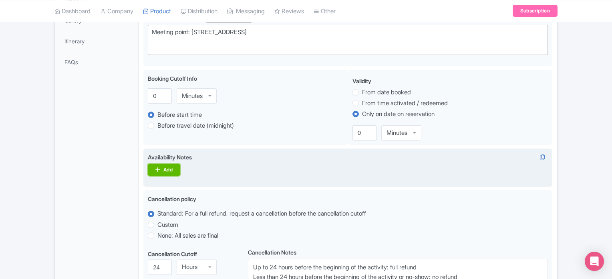
click at [171, 174] on link "Add" at bounding box center [164, 170] width 32 height 12
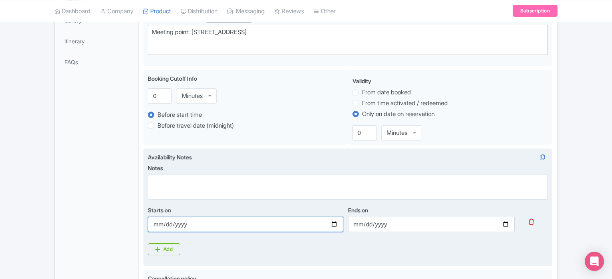
click at [192, 221] on input "Starts on" at bounding box center [245, 223] width 195 height 15
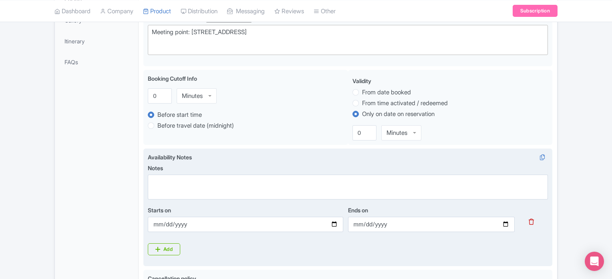
click at [257, 208] on label "Starts on" at bounding box center [245, 210] width 195 height 8
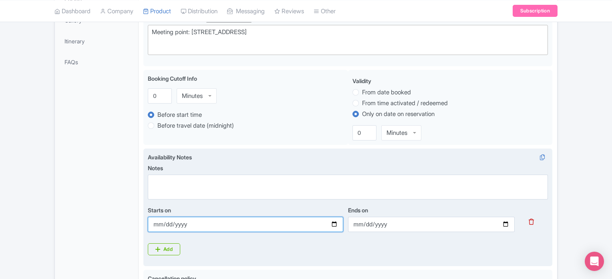
click at [257, 216] on input "Starts on" at bounding box center [245, 223] width 195 height 15
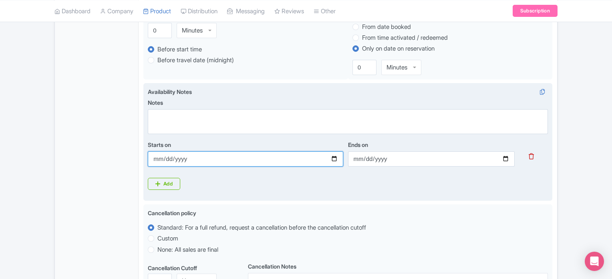
scroll to position [300, 0]
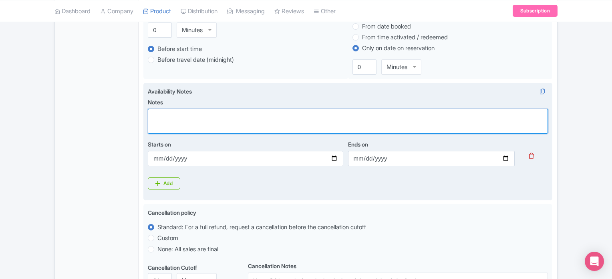
click at [224, 112] on textarea "Notes" at bounding box center [348, 121] width 400 height 25
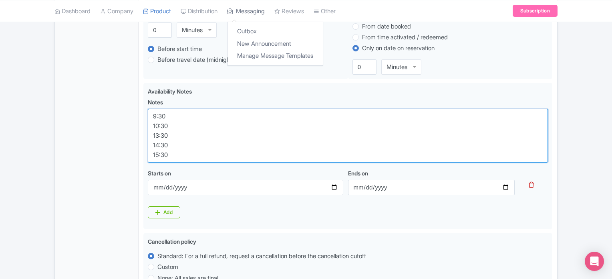
type textarea "9:30 10:30 13:30 14:30 15:30"
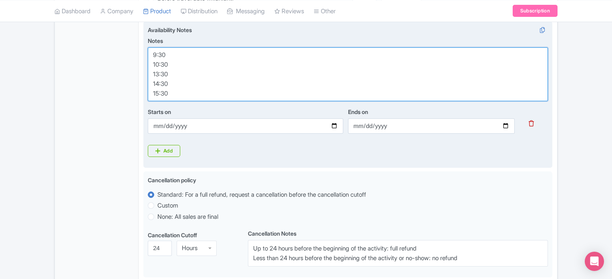
scroll to position [362, 0]
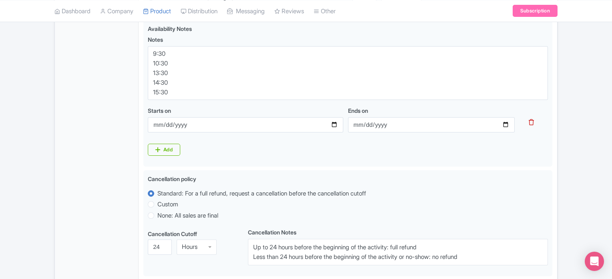
click at [569, 157] on div "Success Product updated successfully ← Back to Products Rome Underground Cataco…" at bounding box center [306, 93] width 612 height 760
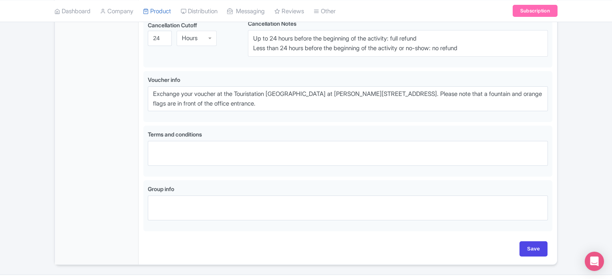
scroll to position [589, 0]
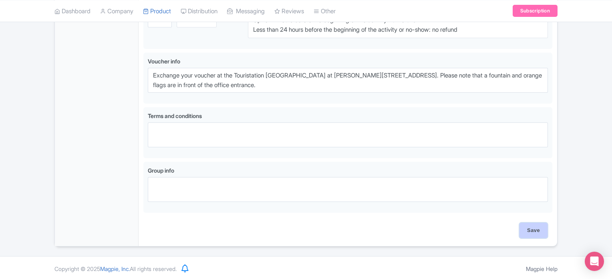
click at [539, 222] on input "Save" at bounding box center [534, 229] width 28 height 15
type input "Saving..."
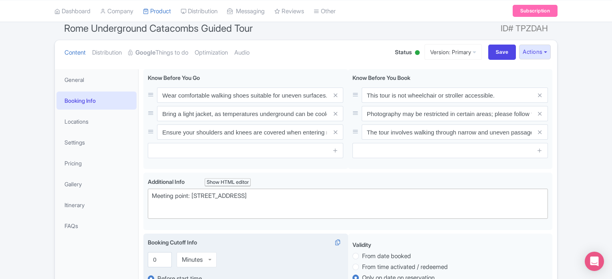
scroll to position [75, 0]
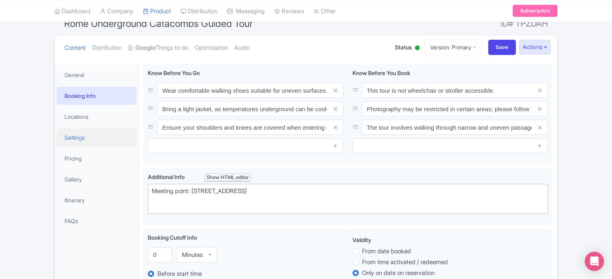
click at [80, 131] on link "Settings" at bounding box center [97, 137] width 80 height 18
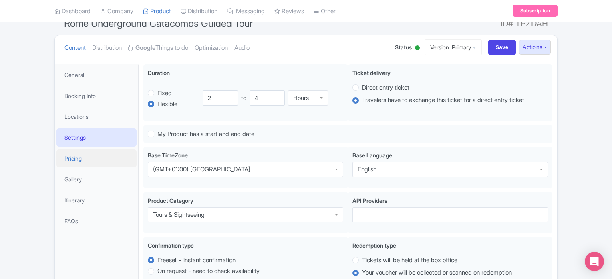
click at [74, 159] on link "Pricing" at bounding box center [97, 158] width 80 height 18
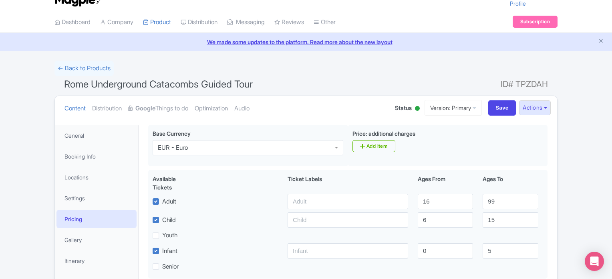
scroll to position [0, 0]
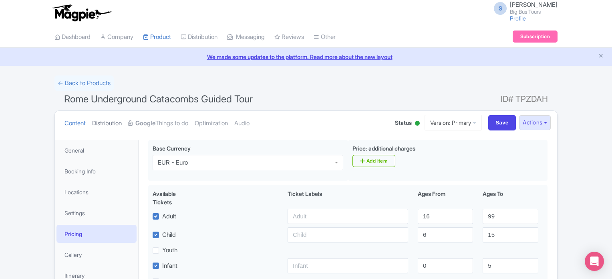
click at [114, 123] on link "Distribution" at bounding box center [107, 123] width 30 height 25
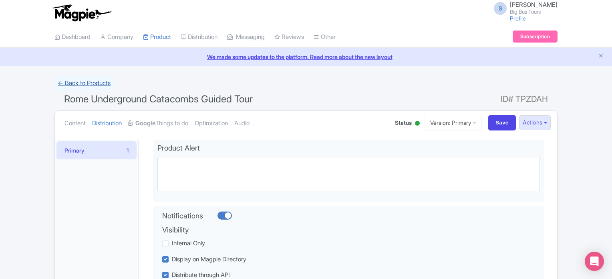
click at [91, 84] on link "← Back to Products" at bounding box center [84, 83] width 59 height 16
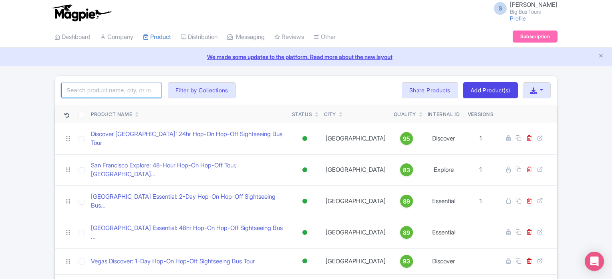
click at [102, 85] on input "search" at bounding box center [111, 90] width 100 height 15
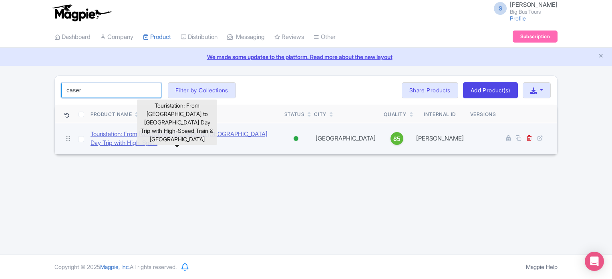
type input "caser"
click at [174, 136] on link "Touristation: From [GEOGRAPHIC_DATA] to [GEOGRAPHIC_DATA] Day Trip with High-Sp…" at bounding box center [185, 138] width 188 height 18
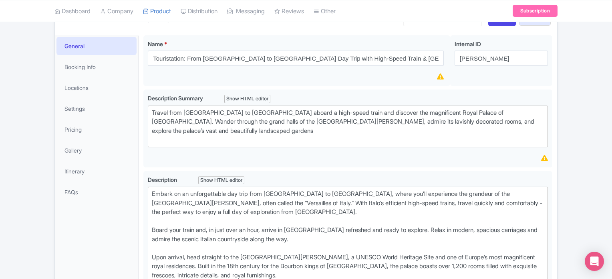
scroll to position [120, 0]
click at [94, 58] on link "Booking Info" at bounding box center [97, 67] width 80 height 18
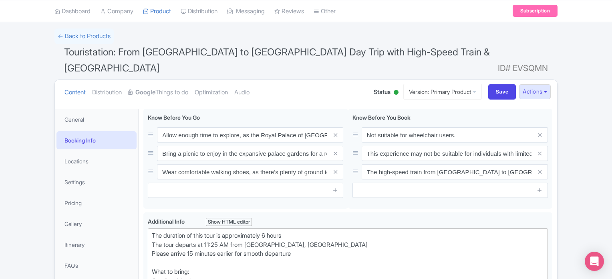
scroll to position [22, 0]
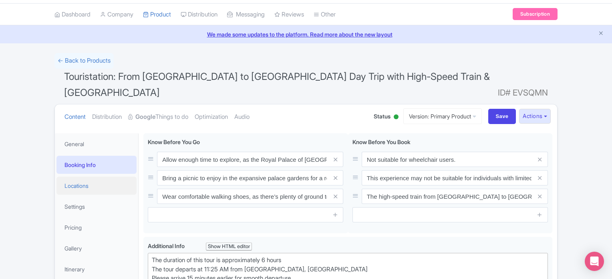
click at [95, 176] on link "Locations" at bounding box center [97, 185] width 80 height 18
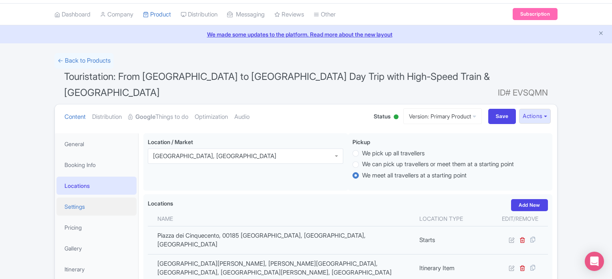
click at [87, 198] on link "Settings" at bounding box center [97, 206] width 80 height 18
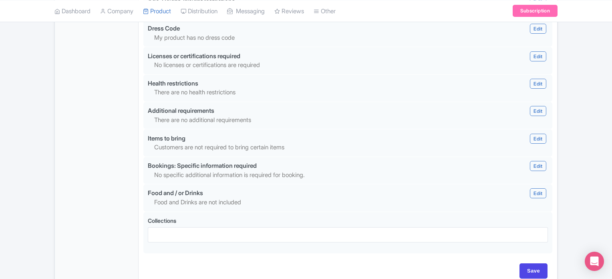
scroll to position [780, 0]
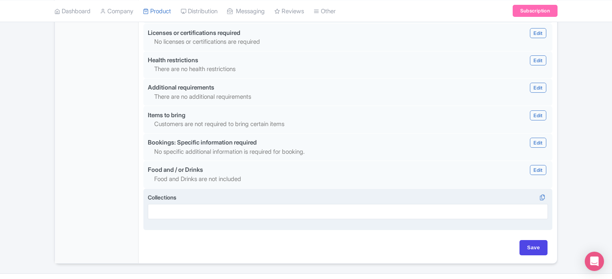
click at [181, 204] on div at bounding box center [348, 211] width 400 height 15
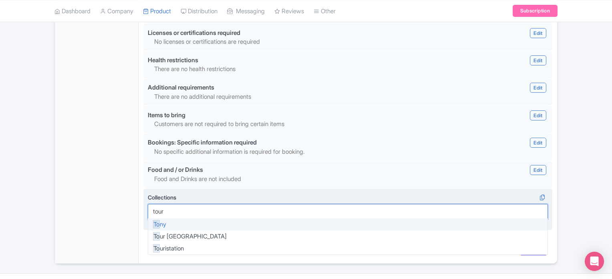
type input "touri"
drag, startPoint x: 181, startPoint y: 194, endPoint x: 157, endPoint y: 206, distance: 27.1
click at [157, 206] on div "Touri station" at bounding box center [348, 211] width 400 height 15
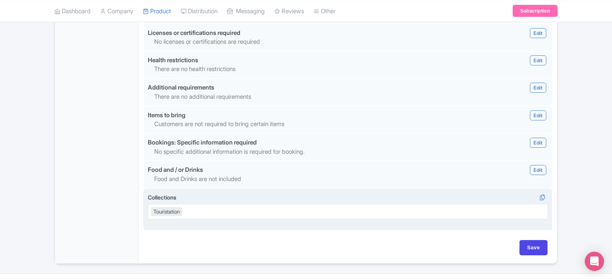
click at [260, 193] on label "Collections" at bounding box center [348, 197] width 400 height 8
click at [185, 208] on input "Collections" at bounding box center [185, 211] width 2 height 7
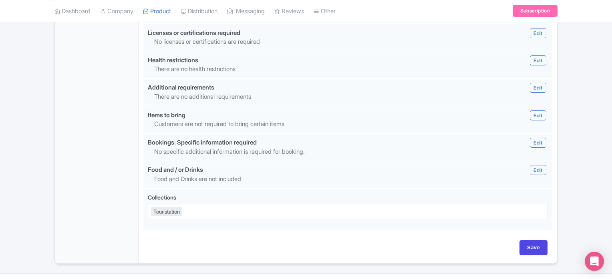
click at [527, 240] on input "Save" at bounding box center [534, 247] width 28 height 15
type input "Saving..."
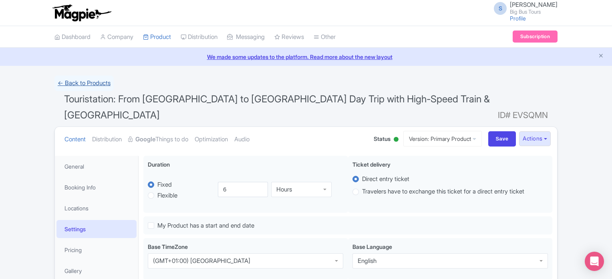
click at [94, 80] on link "← Back to Products" at bounding box center [84, 83] width 59 height 16
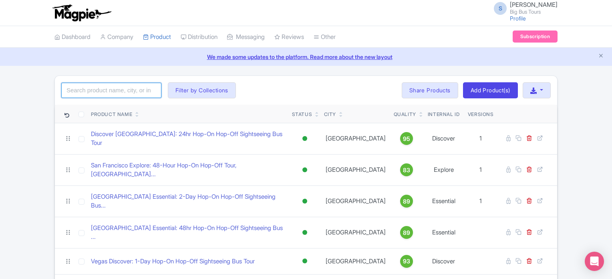
click at [115, 87] on input "search" at bounding box center [111, 90] width 100 height 15
type input "[GEOGRAPHIC_DATA]"
click button "Search" at bounding box center [0, 0] width 0 height 0
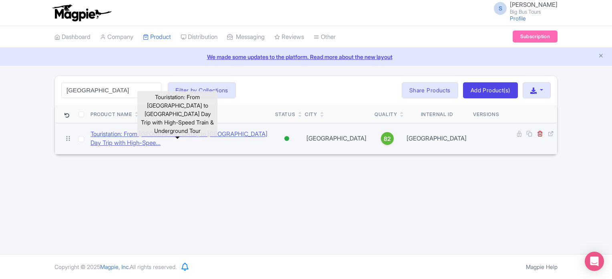
click at [132, 137] on link "Touristation: From [GEOGRAPHIC_DATA] to [GEOGRAPHIC_DATA] Day Trip with High-Sp…" at bounding box center [180, 138] width 178 height 18
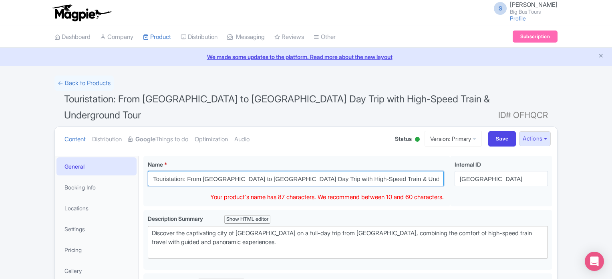
drag, startPoint x: 188, startPoint y: 162, endPoint x: 90, endPoint y: 161, distance: 97.4
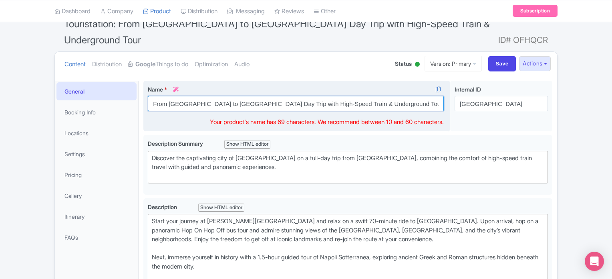
scroll to position [75, 0]
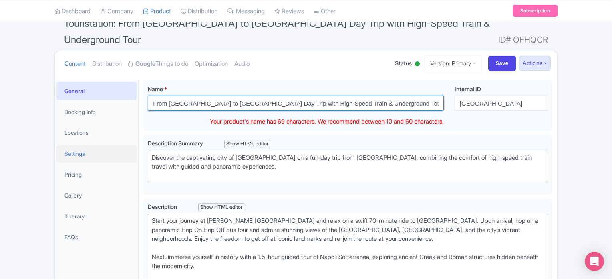
type input "From [GEOGRAPHIC_DATA] to [GEOGRAPHIC_DATA] Day Trip with High-Speed Train & Un…"
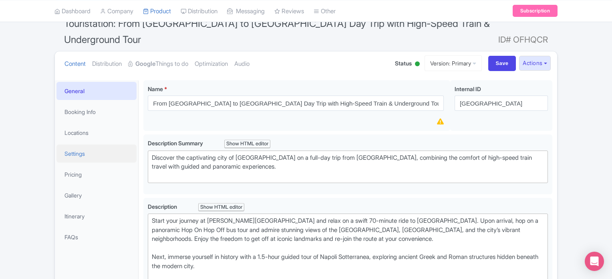
click at [83, 144] on link "Settings" at bounding box center [97, 153] width 80 height 18
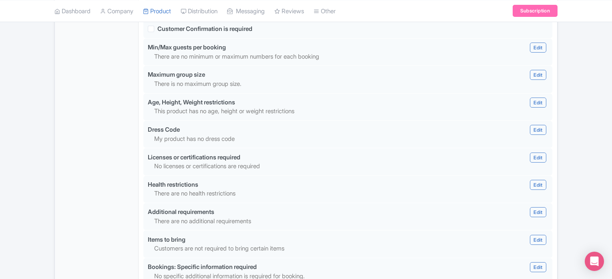
scroll to position [753, 0]
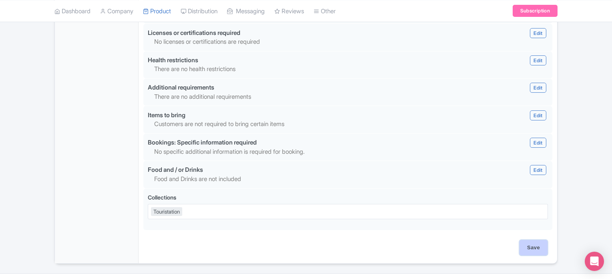
click at [533, 240] on input "Save" at bounding box center [534, 247] width 28 height 15
type input "Saving..."
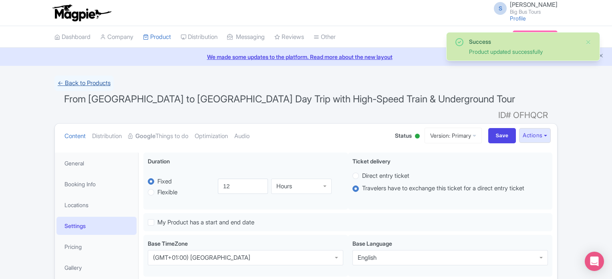
click at [101, 79] on link "← Back to Products" at bounding box center [84, 83] width 59 height 16
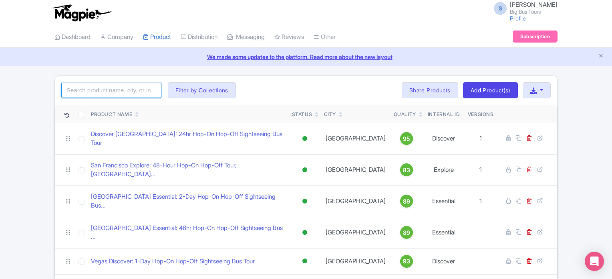
click input "search"
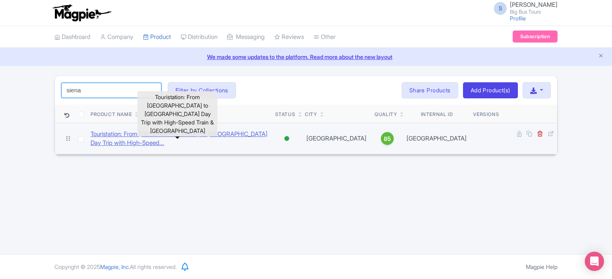
type input "siena"
click link "Touristation: From Rome to Siena Day Trip with High-Speed..."
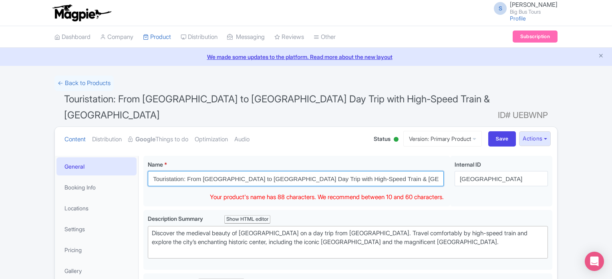
drag, startPoint x: 188, startPoint y: 160, endPoint x: 87, endPoint y: 134, distance: 103.8
type input "From [GEOGRAPHIC_DATA] to [GEOGRAPHIC_DATA] Day Trip with High-Speed Train & [G…"
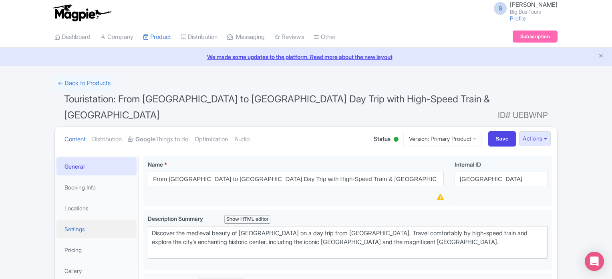
click at [83, 220] on link "Settings" at bounding box center [97, 229] width 80 height 18
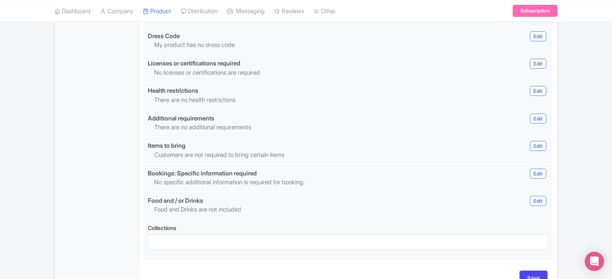
scroll to position [733, 0]
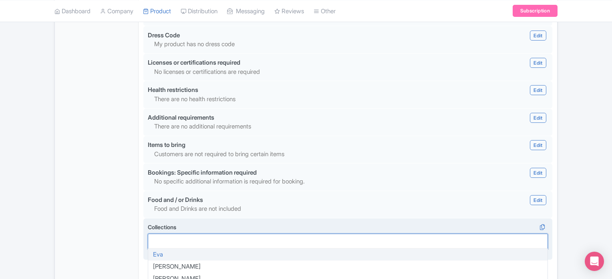
click at [205, 233] on div at bounding box center [348, 240] width 400 height 15
type input "touri"
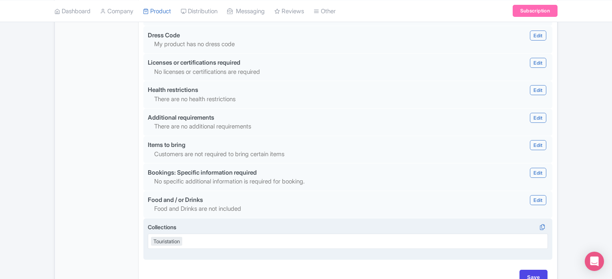
click at [533, 269] on input "Save" at bounding box center [534, 276] width 28 height 15
type input "Saving..."
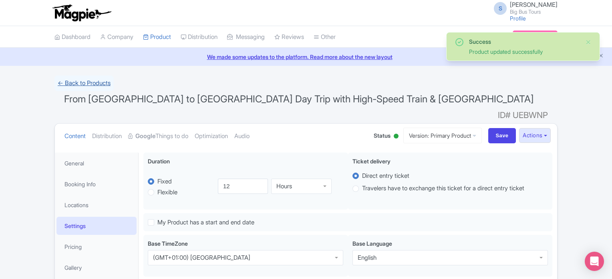
click at [94, 81] on link "← Back to Products" at bounding box center [84, 83] width 59 height 16
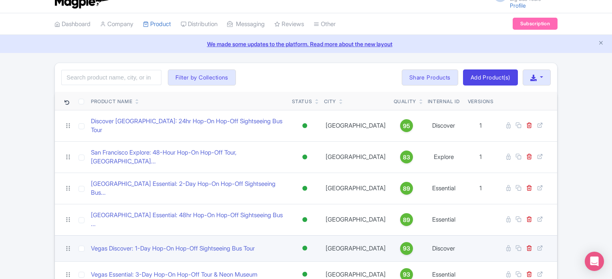
scroll to position [6, 0]
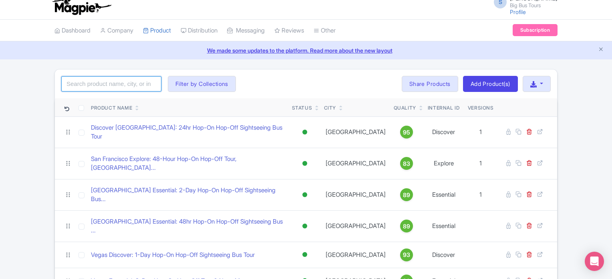
click at [93, 81] on input "search" at bounding box center [111, 83] width 100 height 15
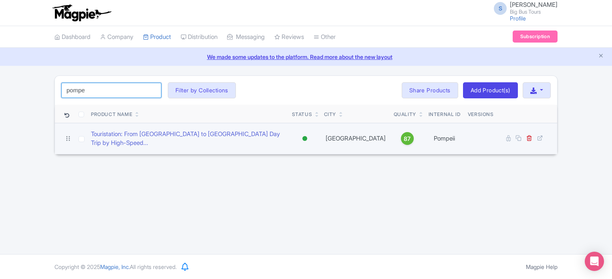
type input "pompe"
click at [159, 130] on td "Touristation: From Rome to Pompeii Day Trip by High-Speed..." at bounding box center [188, 138] width 201 height 31
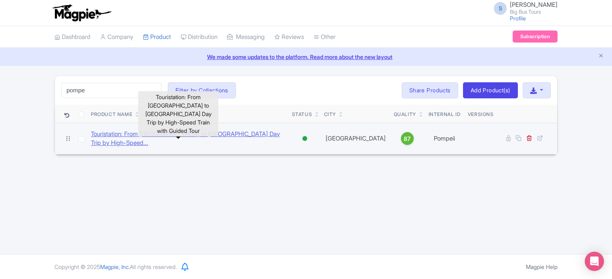
click at [159, 132] on link "Touristation: From Rome to Pompeii Day Trip by High-Speed..." at bounding box center [188, 138] width 195 height 18
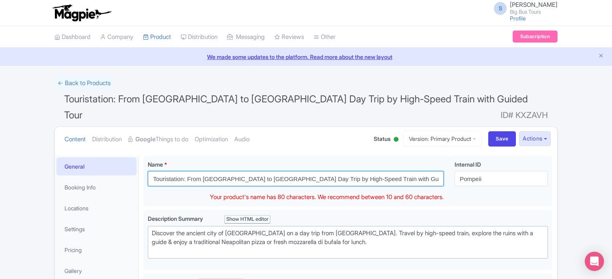
drag, startPoint x: 0, startPoint y: 0, endPoint x: 127, endPoint y: 158, distance: 203.2
type input "From [GEOGRAPHIC_DATA] to [GEOGRAPHIC_DATA] Day Trip by High-Speed Train with G…"
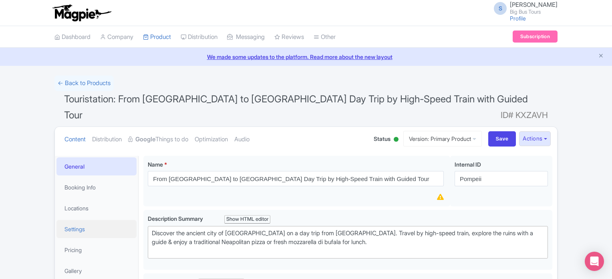
click at [88, 220] on link "Settings" at bounding box center [97, 229] width 80 height 18
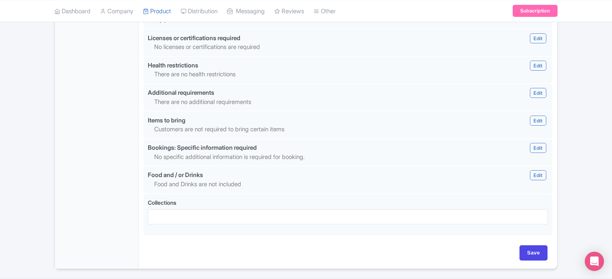
scroll to position [780, 0]
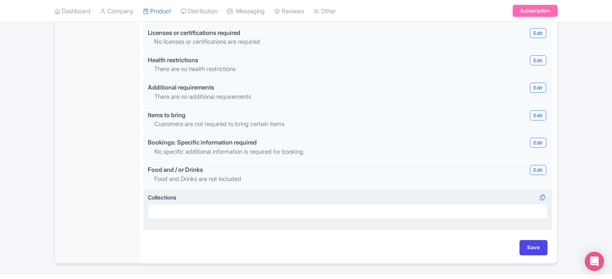
click at [251, 204] on div at bounding box center [348, 211] width 400 height 15
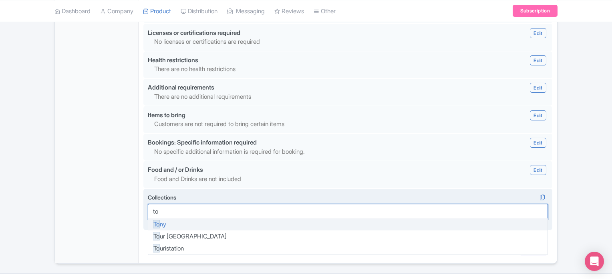
type input "tou"
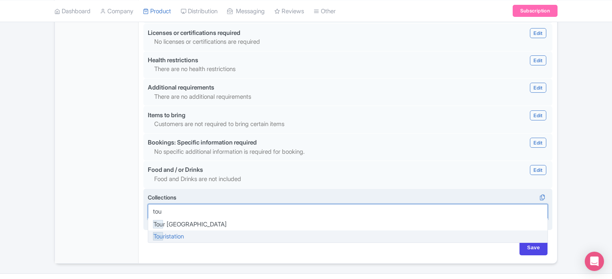
drag, startPoint x: 251, startPoint y: 193, endPoint x: 175, endPoint y: 215, distance: 79.7
click at [175, 215] on div "Tou r Dubai Tou ristation" at bounding box center [348, 211] width 400 height 15
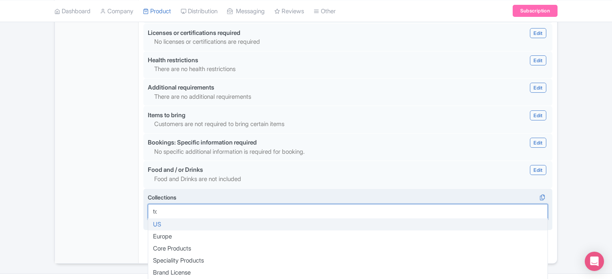
scroll to position [0, 0]
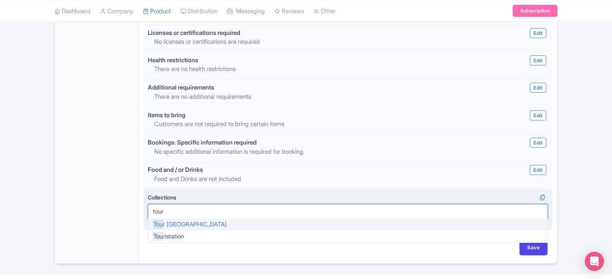
type input "touri"
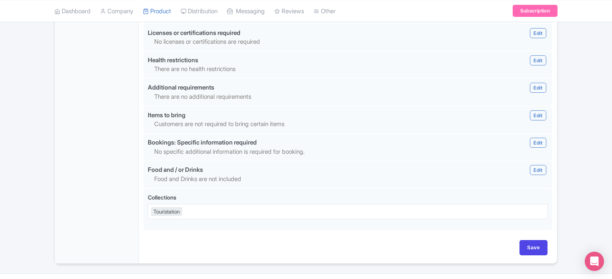
click at [532, 240] on input "Save" at bounding box center [534, 247] width 28 height 15
type input "Saving..."
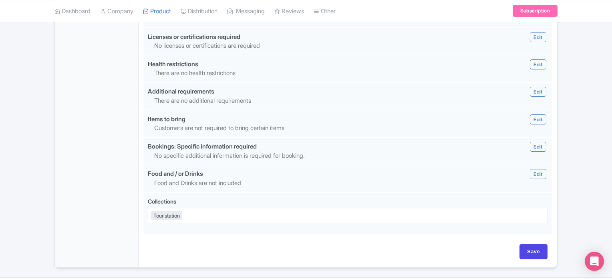
scroll to position [780, 0]
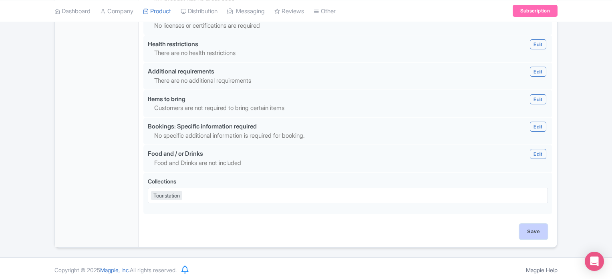
click at [525, 232] on input "Save" at bounding box center [534, 231] width 28 height 15
type input "Saving..."
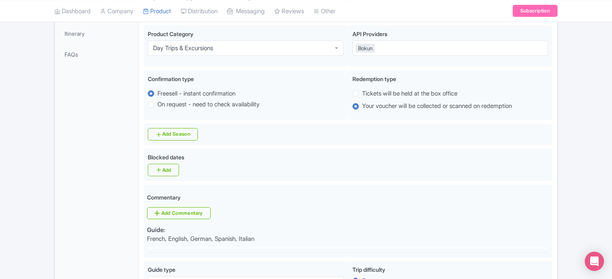
scroll to position [0, 0]
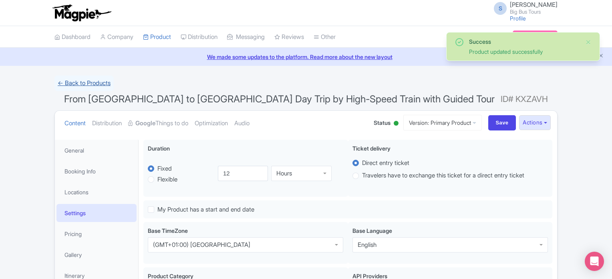
click at [95, 78] on link "← Back to Products" at bounding box center [84, 83] width 59 height 16
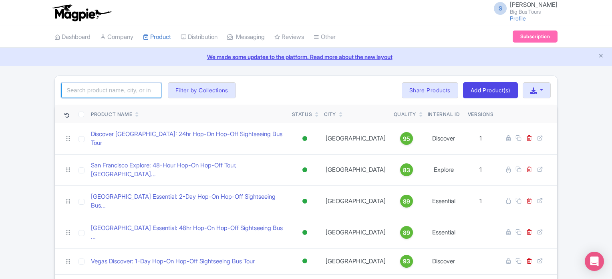
click at [131, 88] on input "search" at bounding box center [111, 90] width 100 height 15
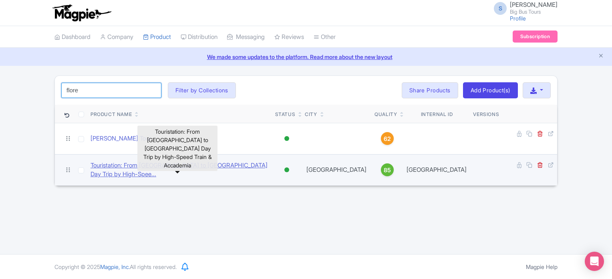
type input "flore"
click at [132, 163] on link "Touristation: From Rome to Florence Day Trip by High-Spee..." at bounding box center [180, 170] width 178 height 18
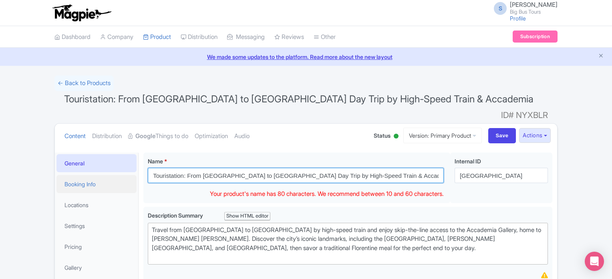
drag, startPoint x: 188, startPoint y: 161, endPoint x: 91, endPoint y: 162, distance: 97.0
type input "From [GEOGRAPHIC_DATA] to [GEOGRAPHIC_DATA] Day Trip by High-Speed Train & Acca…"
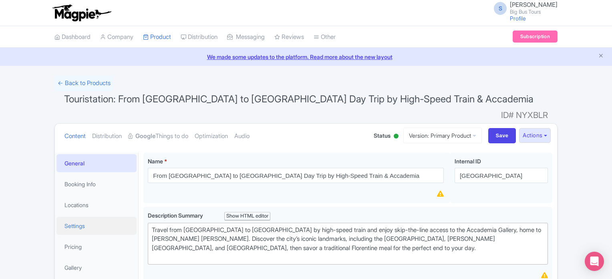
click at [83, 216] on link "Settings" at bounding box center [97, 225] width 80 height 18
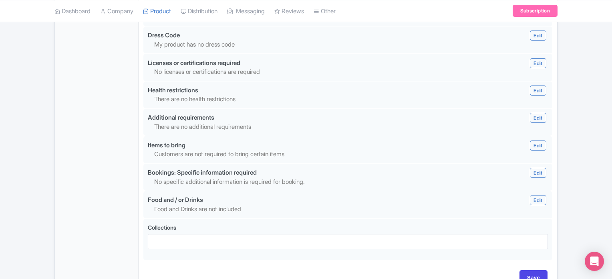
scroll to position [780, 0]
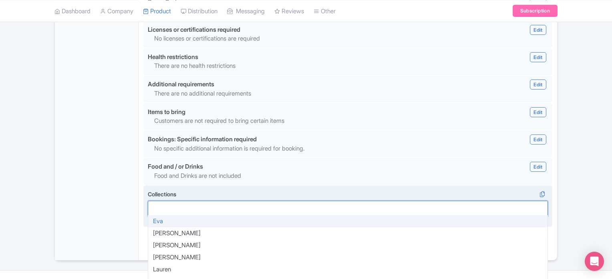
click at [290, 200] on div at bounding box center [348, 207] width 400 height 15
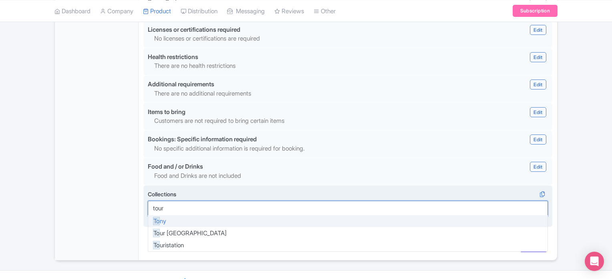
type input "touri"
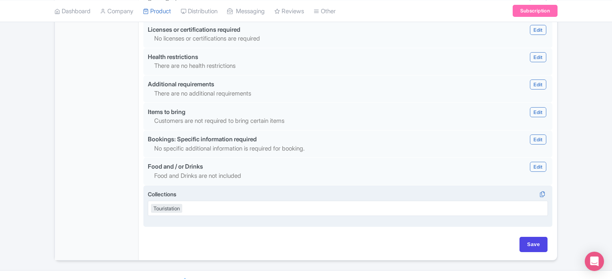
click at [535, 236] on input "Save" at bounding box center [534, 243] width 28 height 15
type input "Saving..."
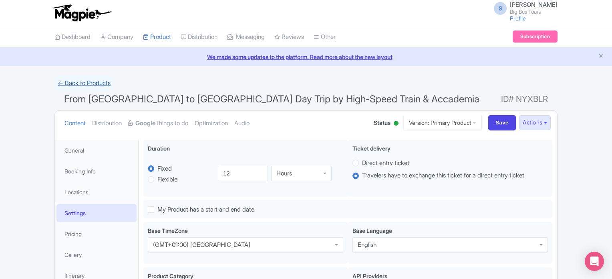
click at [95, 81] on link "← Back to Products" at bounding box center [84, 83] width 59 height 16
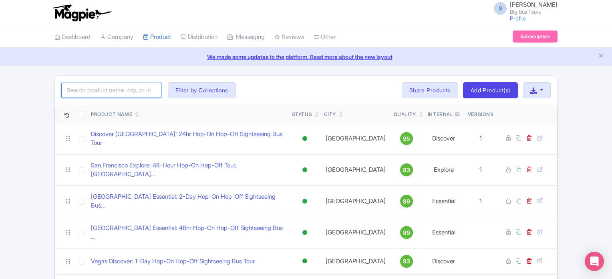
drag, startPoint x: 0, startPoint y: 0, endPoint x: 131, endPoint y: 92, distance: 160.3
click at [131, 92] on input "search" at bounding box center [111, 90] width 100 height 15
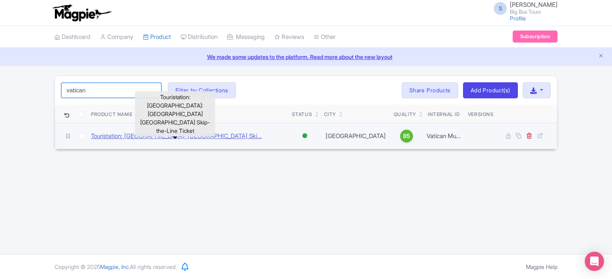
type input "vatican"
click at [199, 131] on link "Touristation: [GEOGRAPHIC_DATA]: [GEOGRAPHIC_DATA] Ski..." at bounding box center [176, 135] width 171 height 9
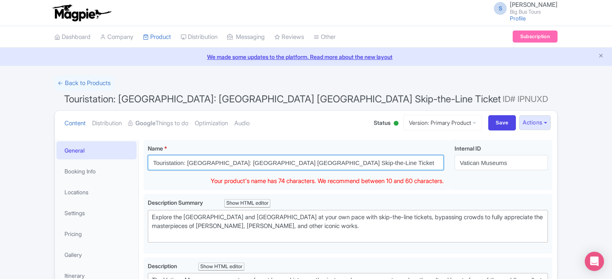
drag, startPoint x: 187, startPoint y: 162, endPoint x: 82, endPoint y: 142, distance: 106.4
drag, startPoint x: 176, startPoint y: 162, endPoint x: 98, endPoint y: 150, distance: 79.4
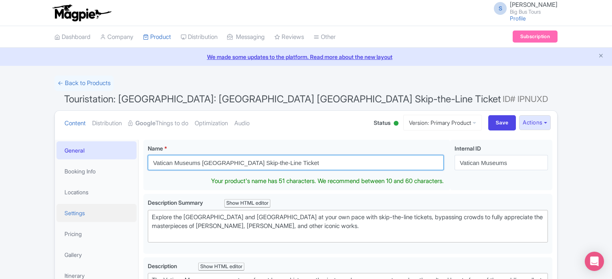
type input "Vatican Museums Sistine Chapel Skip-the-Line Ticket"
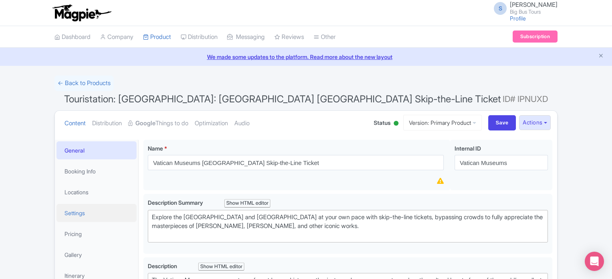
click at [78, 221] on link "Settings" at bounding box center [97, 213] width 80 height 18
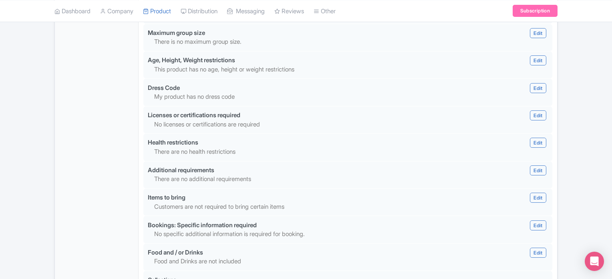
scroll to position [789, 0]
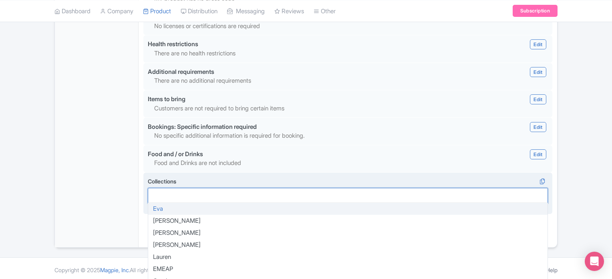
click at [215, 190] on div at bounding box center [348, 195] width 400 height 15
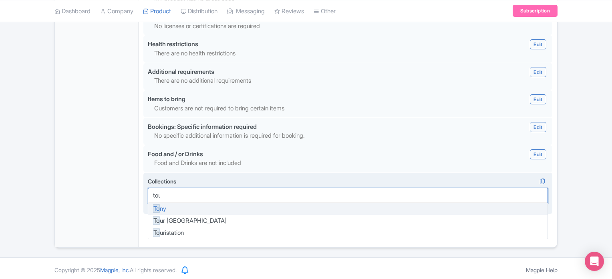
type input "touri"
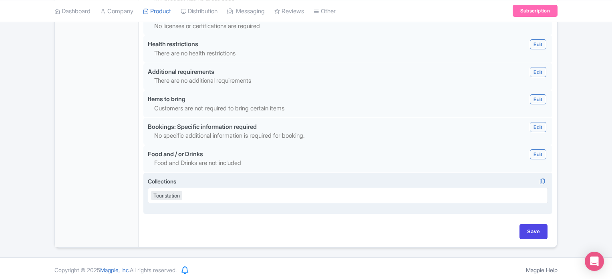
click at [534, 224] on input "Save" at bounding box center [534, 231] width 28 height 15
type input "Saving..."
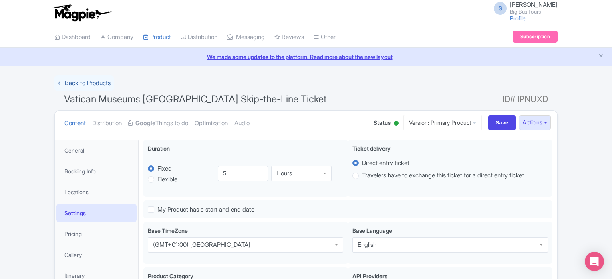
click at [72, 83] on link "← Back to Products" at bounding box center [84, 83] width 59 height 16
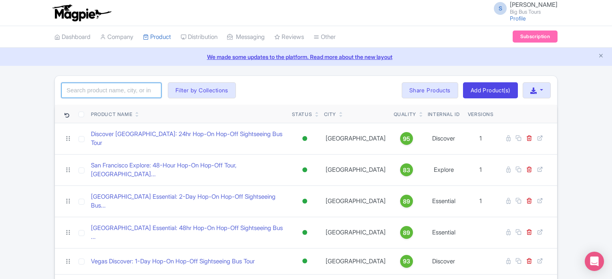
click at [125, 87] on input "search" at bounding box center [111, 90] width 100 height 15
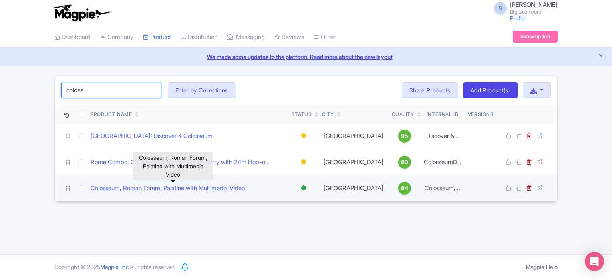
type input "coloss"
click at [196, 187] on link "Colosseum, Roman Forum, Palatine with Multimedia Video" at bounding box center [168, 188] width 154 height 9
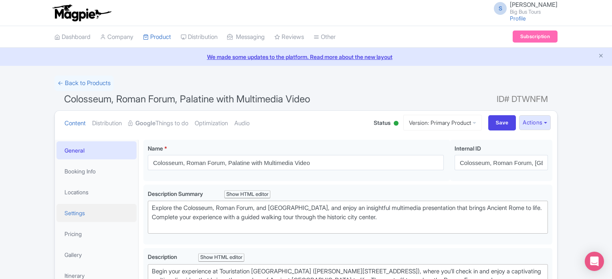
click at [83, 216] on link "Settings" at bounding box center [97, 213] width 80 height 18
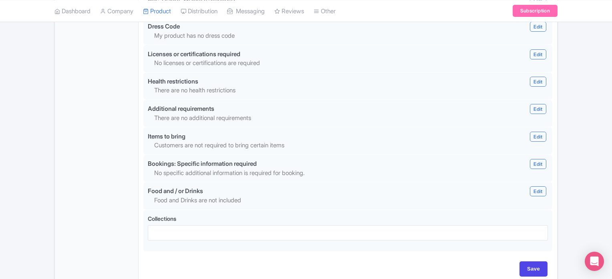
scroll to position [772, 0]
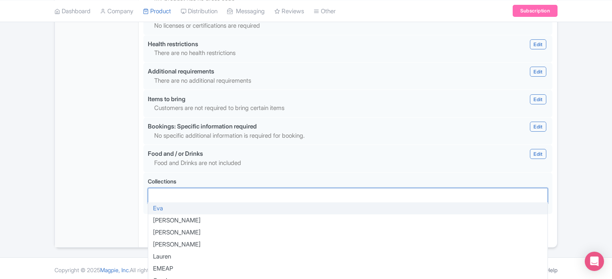
click at [293, 194] on div at bounding box center [348, 195] width 400 height 15
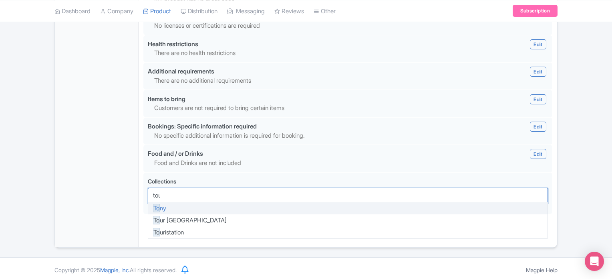
type input "touri"
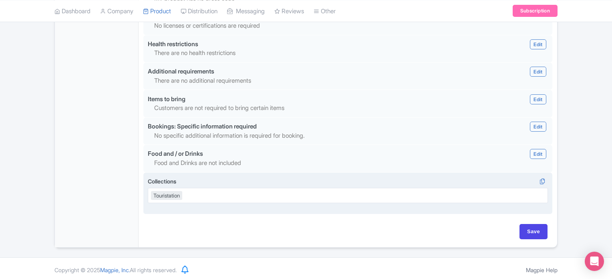
click at [537, 230] on input "Save" at bounding box center [534, 231] width 28 height 15
type input "Saving..."
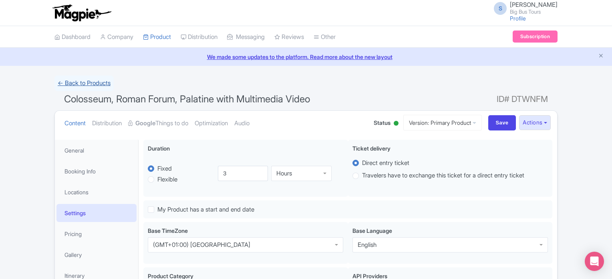
click at [91, 78] on link "← Back to Products" at bounding box center [84, 83] width 59 height 16
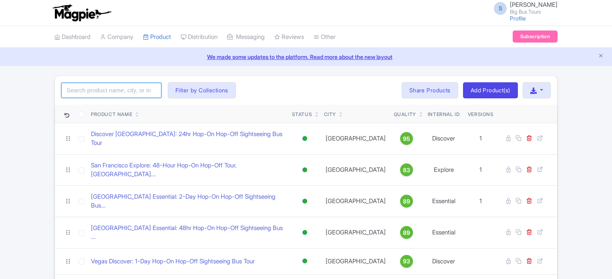
drag, startPoint x: 0, startPoint y: 0, endPoint x: 158, endPoint y: 85, distance: 179.3
click at [158, 85] on input "search" at bounding box center [111, 90] width 100 height 15
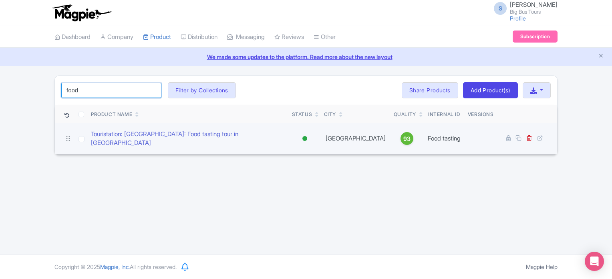
type input "food"
click at [160, 140] on td "Touristation: [GEOGRAPHIC_DATA]: Food tasting tour in [GEOGRAPHIC_DATA]" at bounding box center [188, 138] width 201 height 31
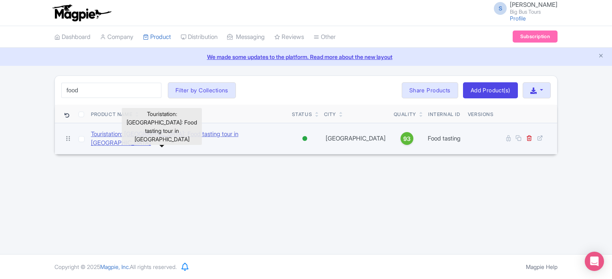
click at [166, 137] on link "Touristation: [GEOGRAPHIC_DATA]: Food tasting tour in [GEOGRAPHIC_DATA]" at bounding box center [188, 138] width 195 height 18
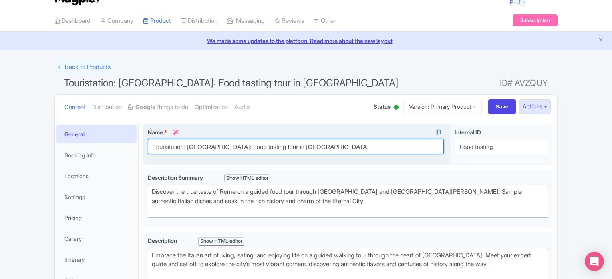
scroll to position [25, 0]
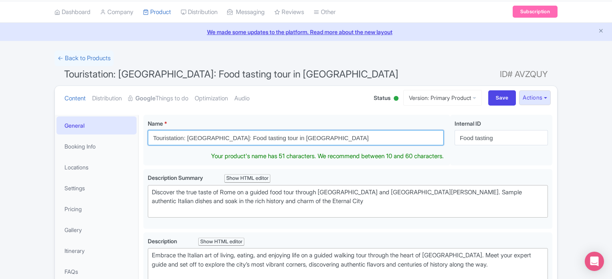
drag, startPoint x: 188, startPoint y: 145, endPoint x: 83, endPoint y: 135, distance: 104.7
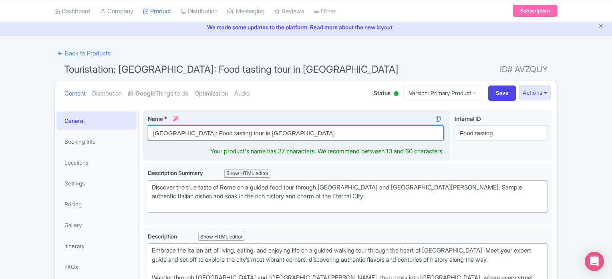
scroll to position [24, 0]
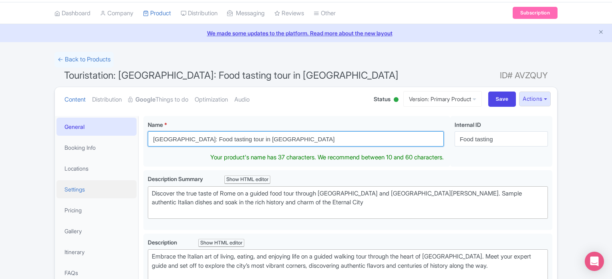
type input "Rome: Food tasting tour in Trastevere"
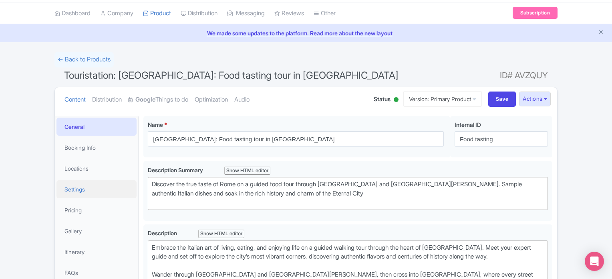
click at [87, 190] on link "Settings" at bounding box center [97, 189] width 80 height 18
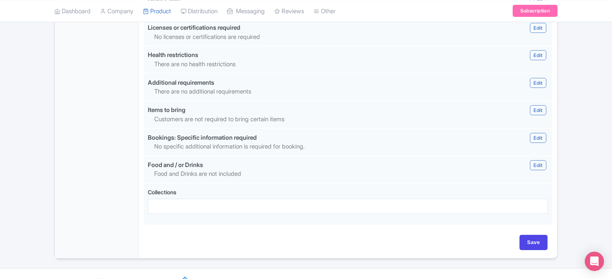
scroll to position [789, 0]
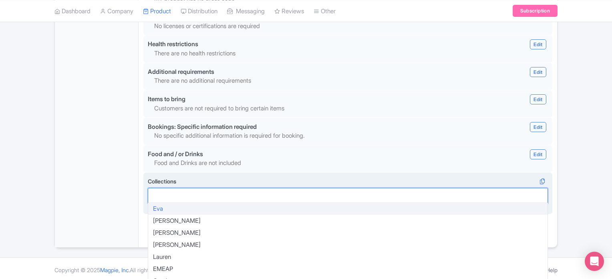
click at [253, 197] on div at bounding box center [348, 195] width 400 height 15
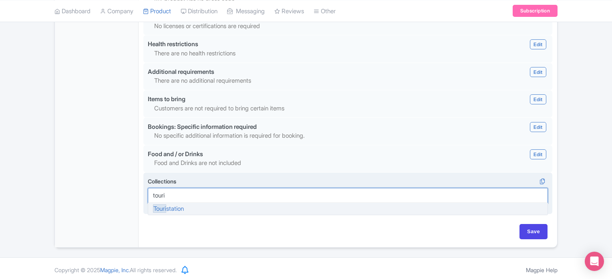
type input "touris"
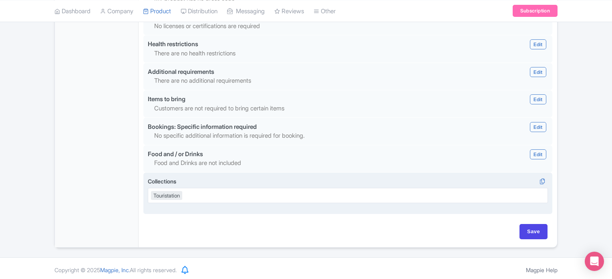
click at [539, 224] on input "Save" at bounding box center [534, 231] width 28 height 15
type input "Saving..."
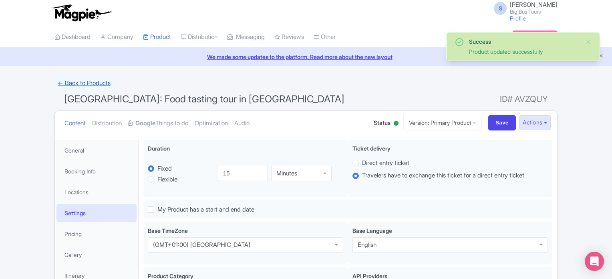
click at [99, 78] on link "← Back to Products" at bounding box center [84, 83] width 59 height 16
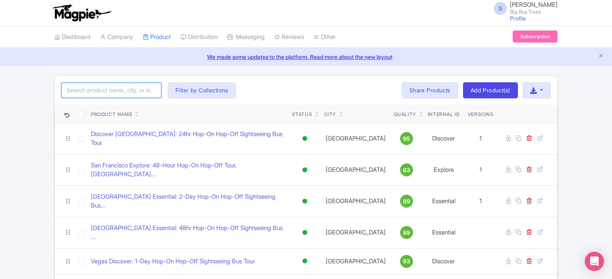
click at [127, 93] on input "search" at bounding box center [111, 90] width 100 height 15
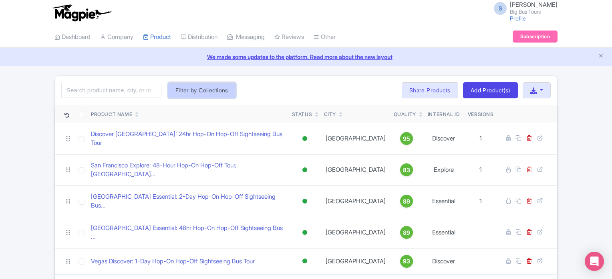
click at [196, 92] on button "Filter by Collections" at bounding box center [202, 90] width 68 height 16
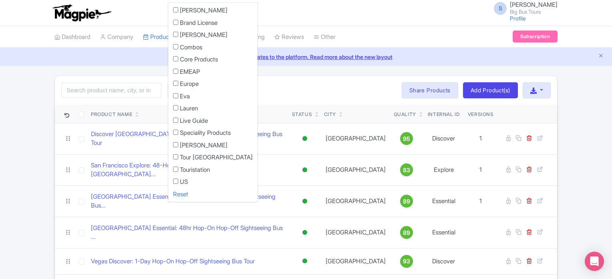
click at [184, 170] on label "Touristation" at bounding box center [195, 169] width 30 height 9
click at [178, 170] on input "Touristation" at bounding box center [175, 168] width 5 height 5
checkbox input "true"
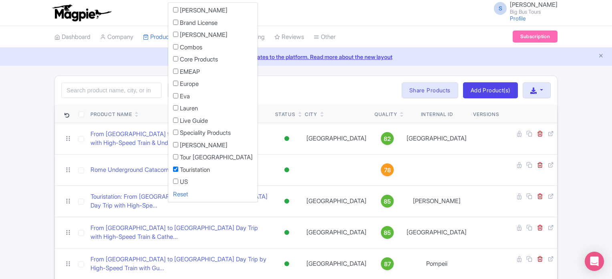
click at [298, 96] on div "Search Filter by Collections Andrew Brand License Brian Combos Core Products EM…" at bounding box center [306, 90] width 503 height 29
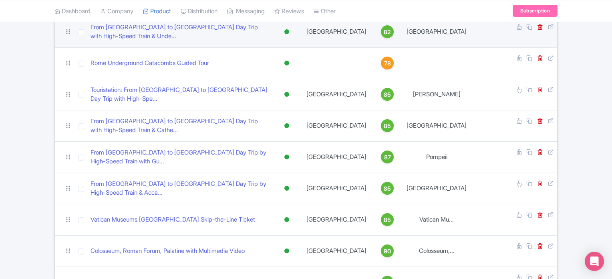
scroll to position [57, 0]
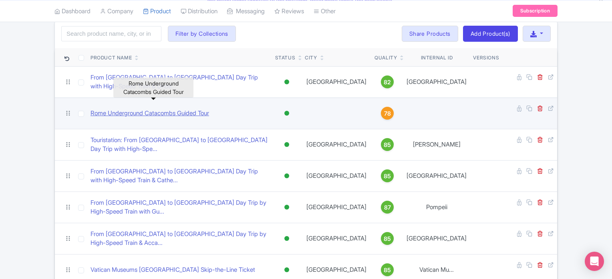
click at [202, 109] on link "Rome Underground Catacombs Guided Tour" at bounding box center [150, 113] width 119 height 9
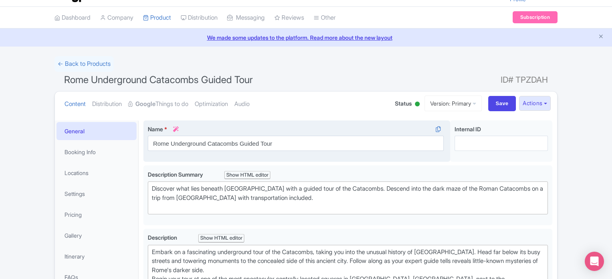
scroll to position [20, 0]
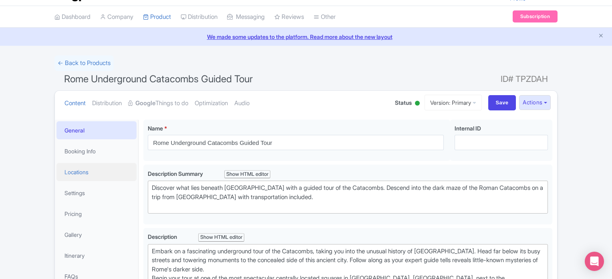
click at [81, 179] on link "Locations" at bounding box center [97, 172] width 80 height 18
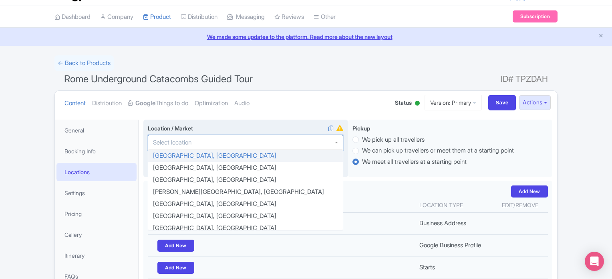
click at [278, 149] on div at bounding box center [246, 142] width 196 height 15
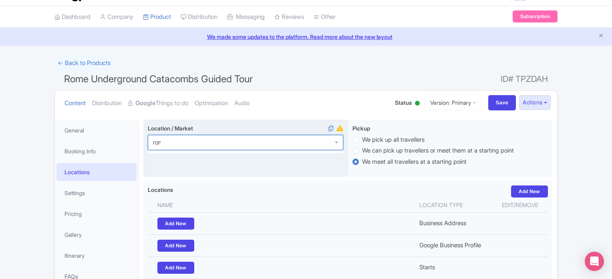
type input "rome"
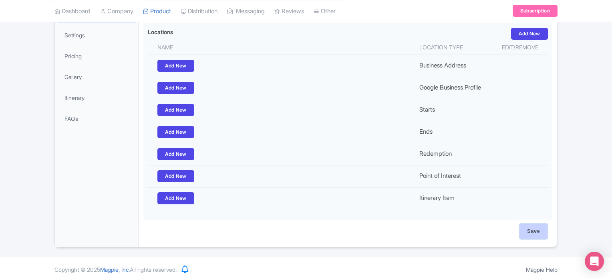
click at [539, 230] on input "Save" at bounding box center [534, 230] width 28 height 15
type input "Saving..."
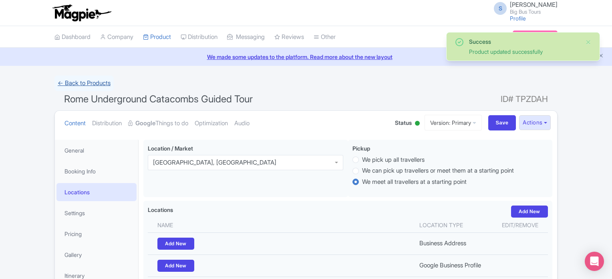
click at [85, 77] on link "← Back to Products" at bounding box center [84, 83] width 59 height 16
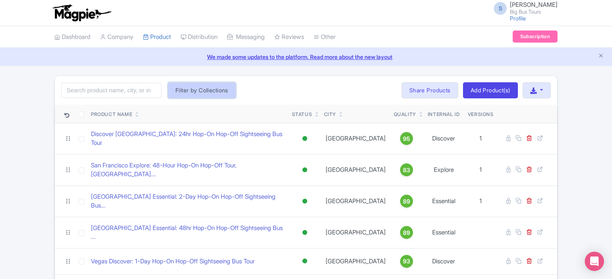
click at [201, 87] on button "Filter by Collections" at bounding box center [202, 90] width 68 height 16
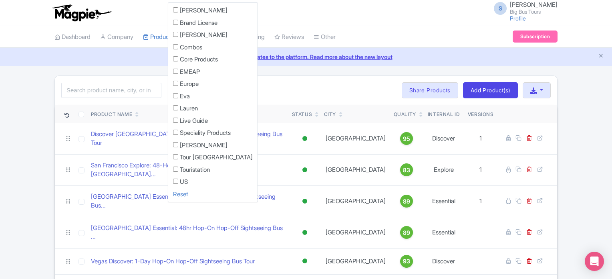
click at [183, 168] on label "Touristation" at bounding box center [195, 169] width 30 height 9
click at [178, 168] on input "Touristation" at bounding box center [175, 168] width 5 height 5
checkbox input "true"
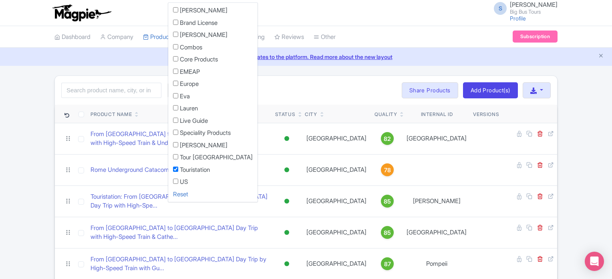
click at [300, 88] on div "Search Filter by Collections Andrew Brand License Brian Combos Core Products EM…" at bounding box center [306, 90] width 503 height 29
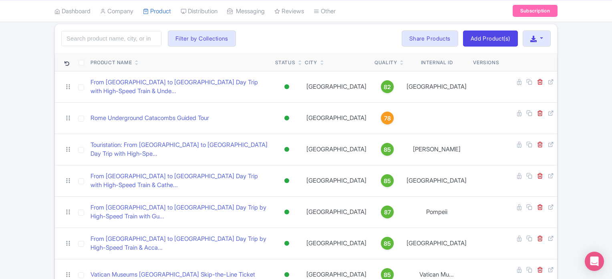
scroll to position [44, 0]
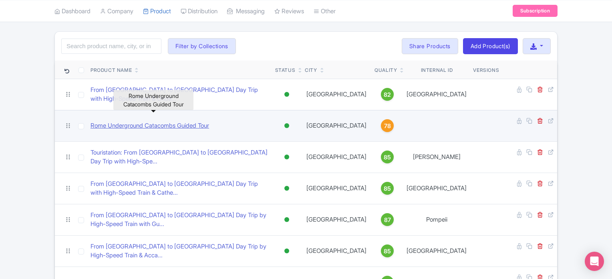
click at [177, 121] on link "Rome Underground Catacombs Guided Tour" at bounding box center [150, 125] width 119 height 9
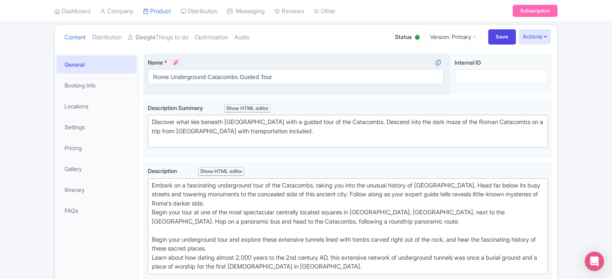
scroll to position [83, 0]
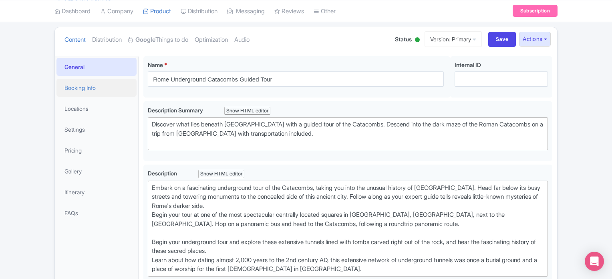
click at [98, 90] on link "Booking Info" at bounding box center [97, 88] width 80 height 18
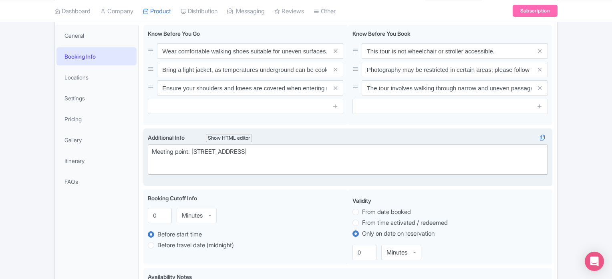
scroll to position [113, 0]
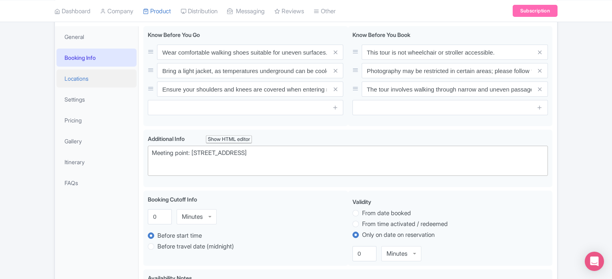
click at [80, 77] on link "Locations" at bounding box center [97, 78] width 80 height 18
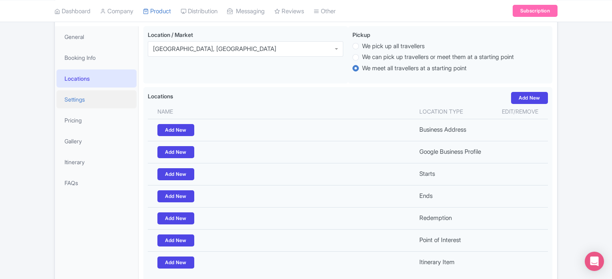
click at [79, 96] on link "Settings" at bounding box center [97, 99] width 80 height 18
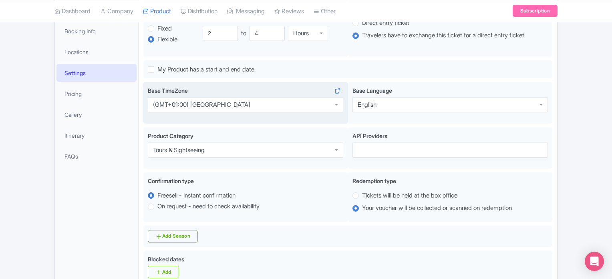
scroll to position [128, 0]
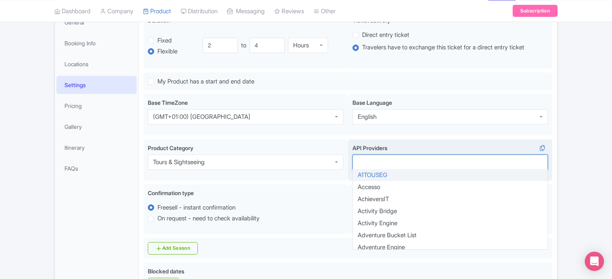
click at [382, 165] on div at bounding box center [451, 161] width 196 height 15
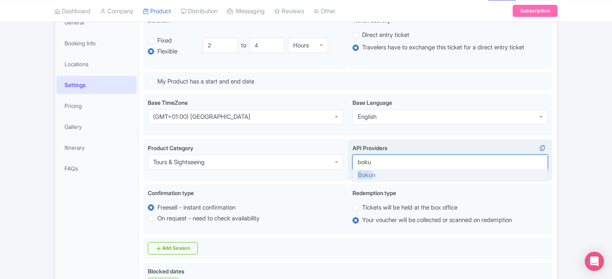
type input "bokun"
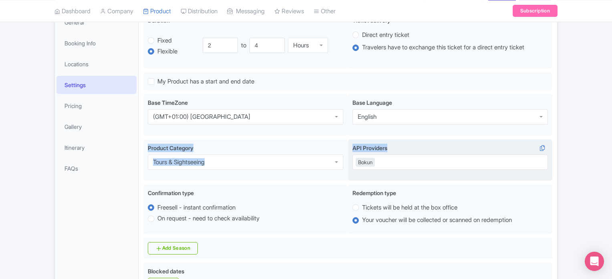
drag, startPoint x: 390, startPoint y: 132, endPoint x: 533, endPoint y: 148, distance: 144.0
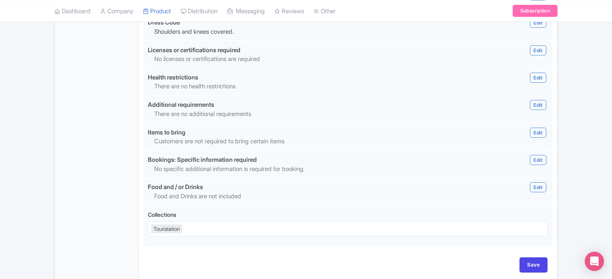
scroll to position [747, 0]
click at [537, 264] on input "Save" at bounding box center [534, 264] width 28 height 15
type input "Saving..."
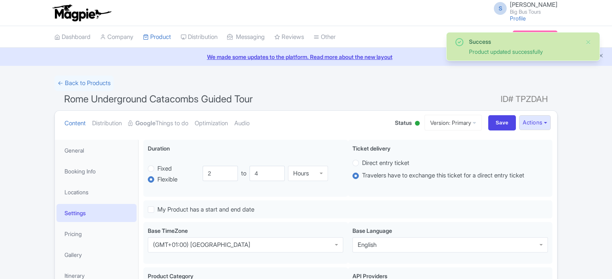
scroll to position [139, 0]
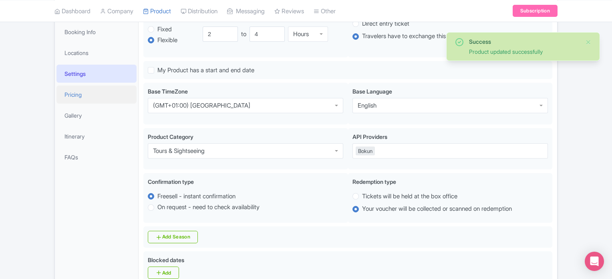
click at [85, 95] on link "Pricing" at bounding box center [97, 94] width 80 height 18
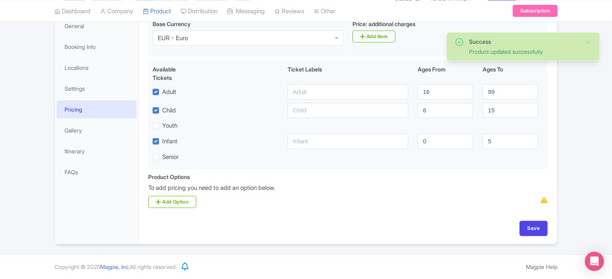
scroll to position [123, 0]
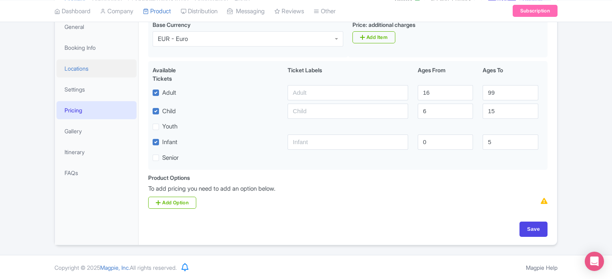
click at [93, 71] on link "Locations" at bounding box center [97, 68] width 80 height 18
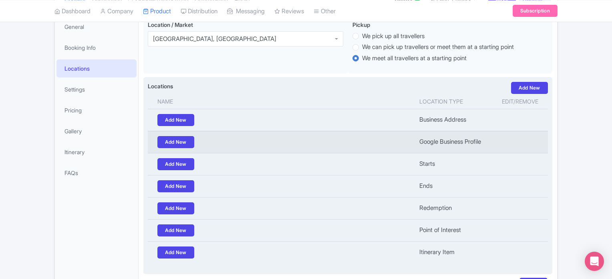
scroll to position [178, 0]
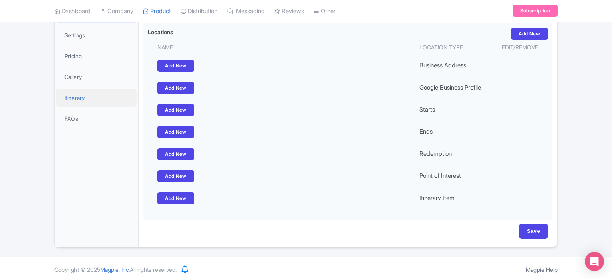
click at [83, 101] on link "Itinerary" at bounding box center [97, 98] width 80 height 18
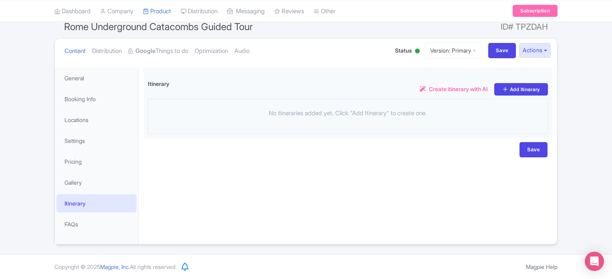
scroll to position [72, 0]
click at [77, 224] on link "FAQs" at bounding box center [97, 224] width 80 height 18
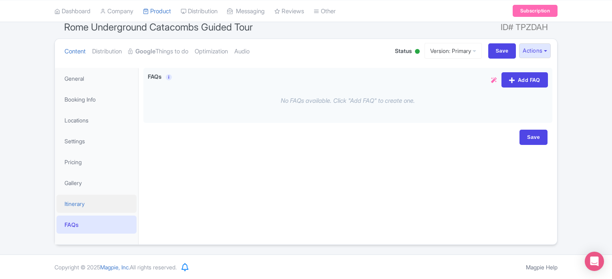
click at [85, 208] on link "Itinerary" at bounding box center [97, 203] width 80 height 18
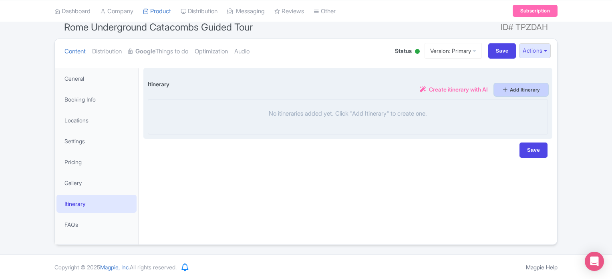
click at [525, 93] on link "Add Itinerary" at bounding box center [522, 89] width 54 height 12
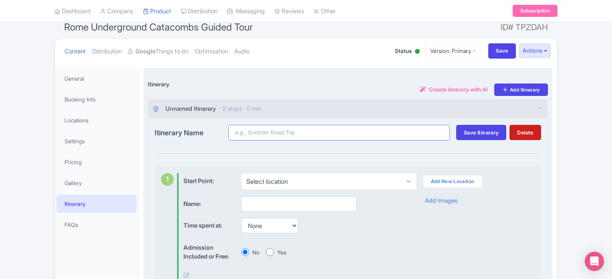
click at [331, 136] on input "Itinerary Name" at bounding box center [339, 133] width 222 height 16
type input "C"
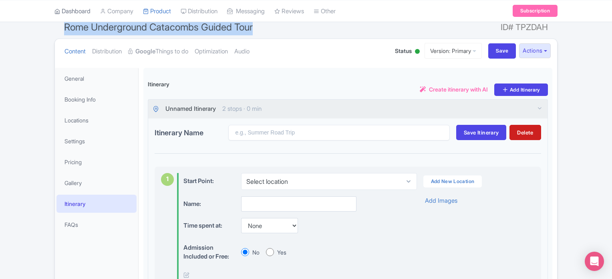
drag, startPoint x: 256, startPoint y: 31, endPoint x: 89, endPoint y: 16, distance: 167.8
click at [89, 16] on div "S Sara Broglio Big Bus Tours Profile Users Settings Sign out Dashboard Company …" at bounding box center [306, 230] width 612 height 604
copy div "We made some updates to the platform. Read more about the new layout Enterprise…"
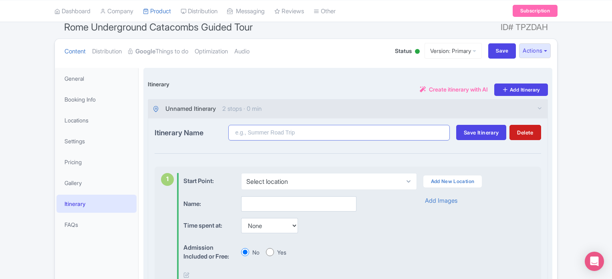
click at [262, 137] on input "Itinerary Name" at bounding box center [339, 133] width 222 height 16
paste input "We made some updates to the platform. Read more about the new layout ← Back to …"
type input "We made some updates to the platform. Read more about the new layout ← Back to …"
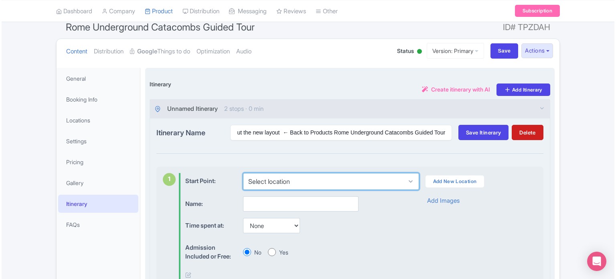
scroll to position [0, 0]
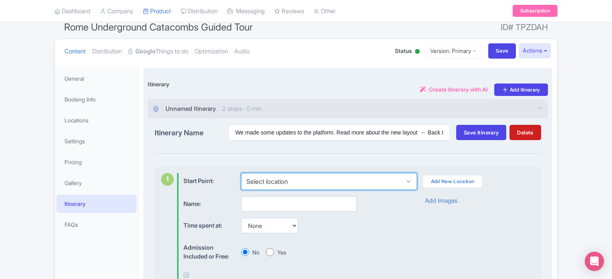
click at [281, 187] on select "Select location" at bounding box center [329, 181] width 176 height 17
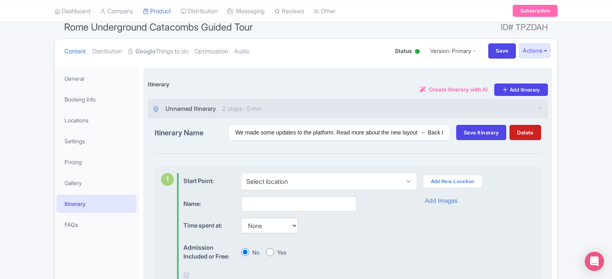
click at [388, 225] on div "Time spent at: None 15 mins 30 mins 45 mins 1 hour 1 hour 15 mins 1 hour 30 min…" at bounding box center [293, 226] width 219 height 16
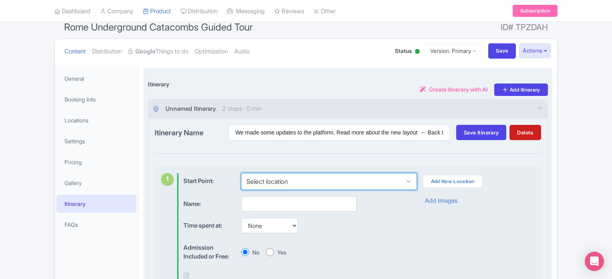
click at [311, 176] on select "Select location" at bounding box center [329, 181] width 176 height 17
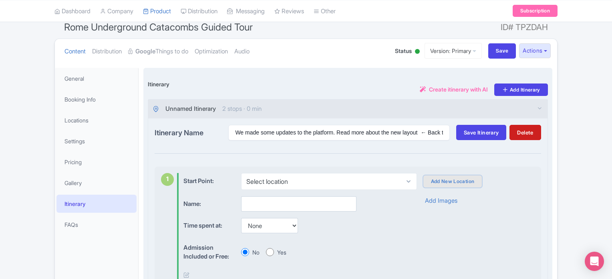
click at [446, 179] on link "Add New Location" at bounding box center [453, 181] width 59 height 12
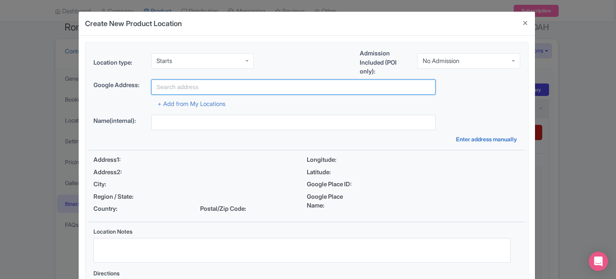
click at [234, 83] on input "text" at bounding box center [293, 86] width 284 height 15
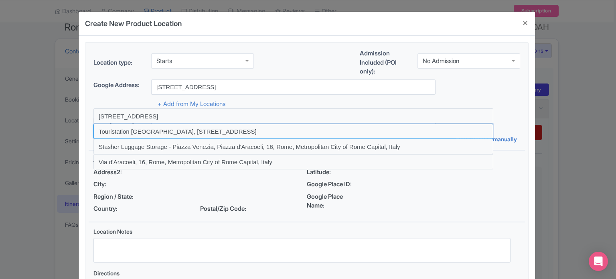
click at [220, 126] on input at bounding box center [293, 130] width 400 height 15
type input "Touristation [GEOGRAPHIC_DATA], [STREET_ADDRESS]"
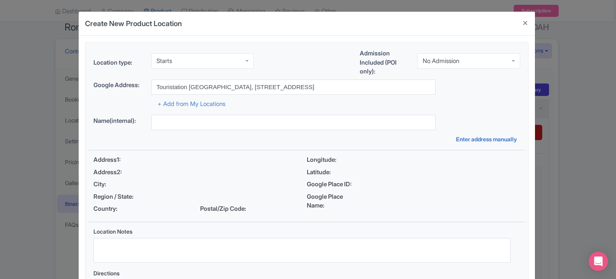
type input "Touristation [GEOGRAPHIC_DATA], [STREET_ADDRESS]"
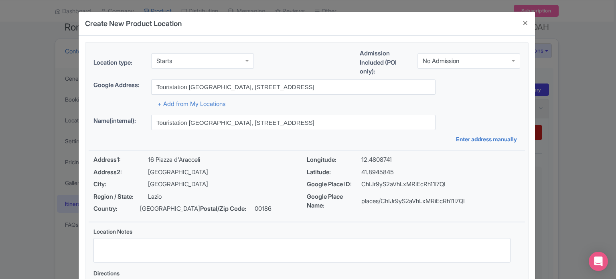
click at [469, 104] on div "+ Add from My Locations" at bounding box center [306, 102] width 426 height 14
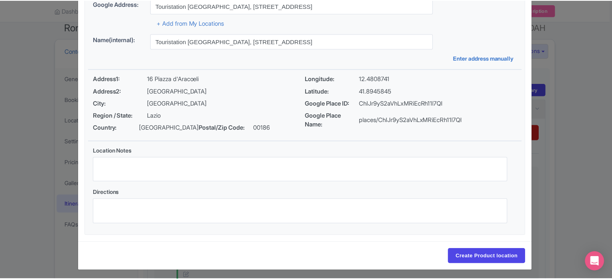
scroll to position [83, 0]
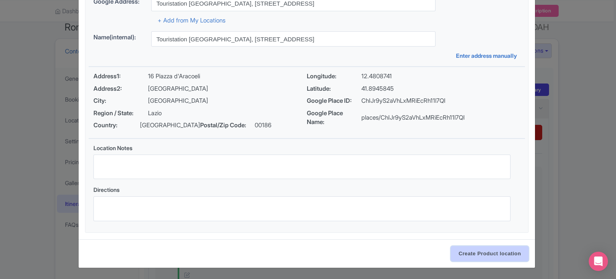
click at [497, 249] on input "Create Product location" at bounding box center [489, 253] width 78 height 15
select select "19953434-7bfc-425e-816c-12496dcca180"
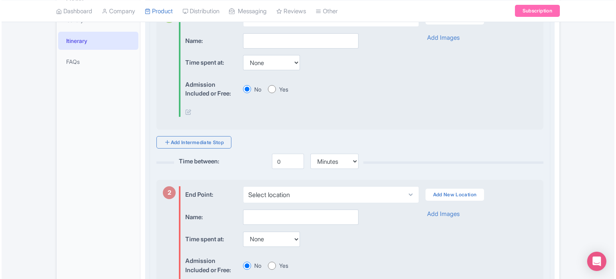
scroll to position [235, 0]
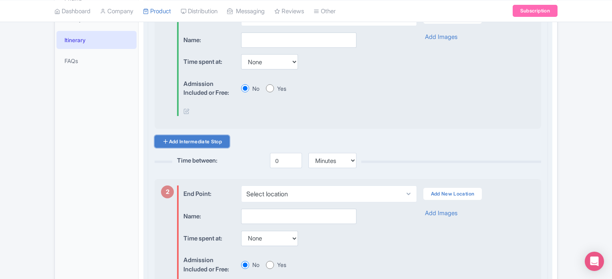
click at [211, 139] on link "Add Intermediate Stop" at bounding box center [192, 141] width 75 height 12
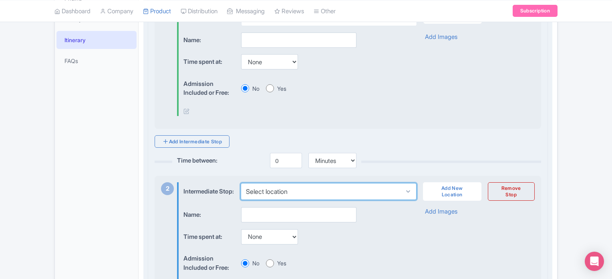
click at [288, 195] on select "Select location" at bounding box center [329, 191] width 176 height 17
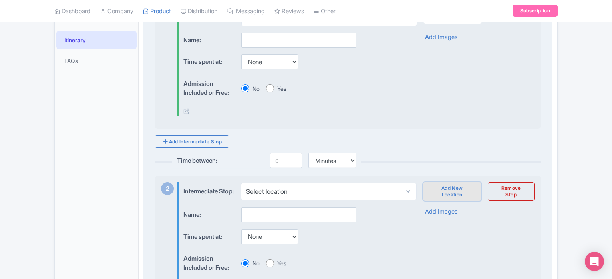
click at [458, 198] on link "Add New Location" at bounding box center [452, 191] width 59 height 18
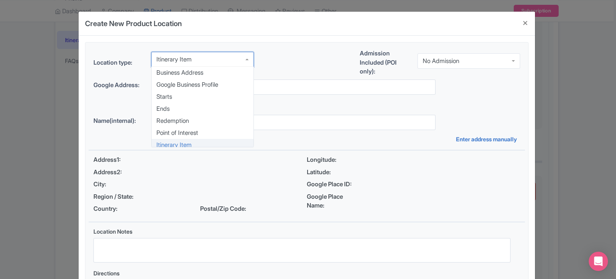
scroll to position [4, 0]
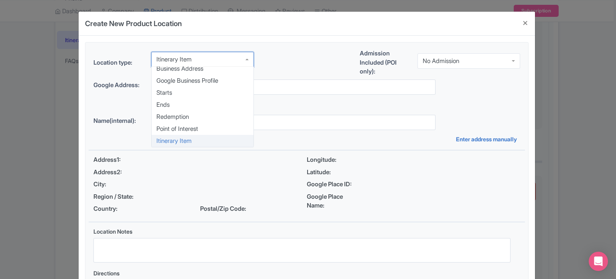
click at [231, 58] on div "Itinerary Item" at bounding box center [202, 59] width 103 height 15
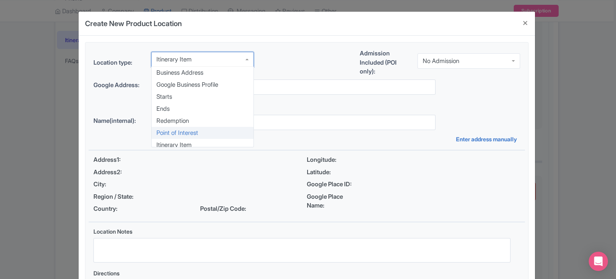
scroll to position [0, 0]
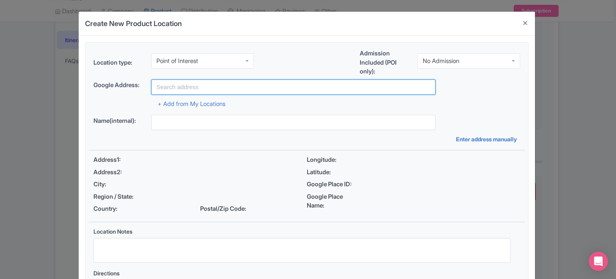
click at [210, 94] on input "text" at bounding box center [293, 86] width 284 height 15
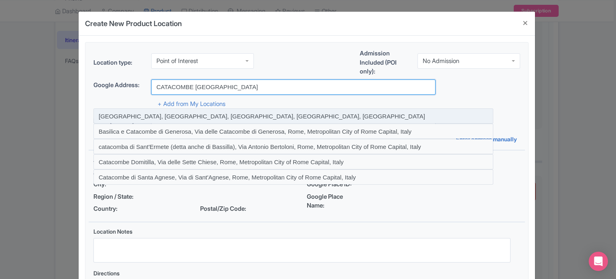
drag, startPoint x: 210, startPoint y: 94, endPoint x: 125, endPoint y: 112, distance: 86.9
click at [125, 109] on div "Google place Google Address: CATACOMBE rome + Add from My Locations" at bounding box center [307, 93] width 436 height 29
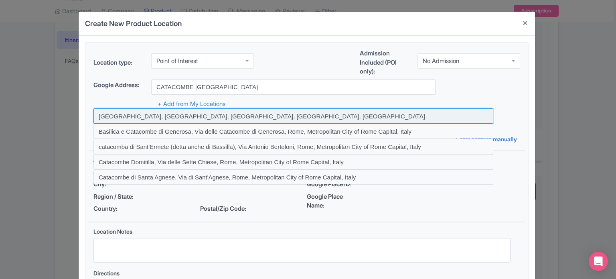
click at [125, 112] on input at bounding box center [293, 115] width 400 height 15
type input "Catacombe di San Callisto, Via Appia Antica, Rome, Metropolitan City of Rome Ca…"
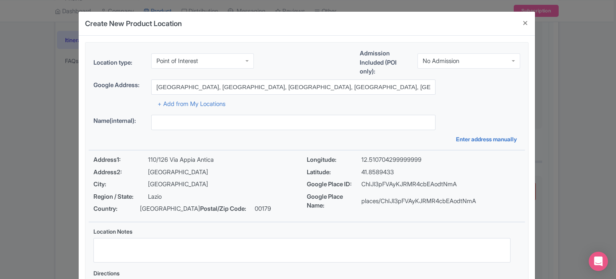
type input "Catacombe di San Callisto, Via Appia Antica, Rome, Metropolitan City of Rome Ca…"
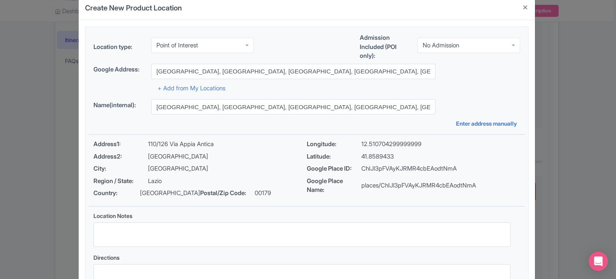
scroll to position [16, 0]
click at [504, 41] on div "No Admission" at bounding box center [468, 44] width 103 height 15
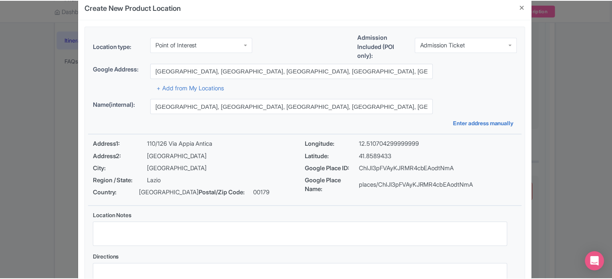
scroll to position [83, 0]
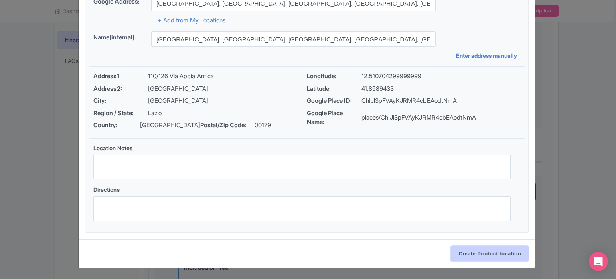
click at [482, 255] on input "Create Product location" at bounding box center [489, 253] width 78 height 15
select select "a680c1b0-ca37-496b-ab38-6beef7fcfa2a"
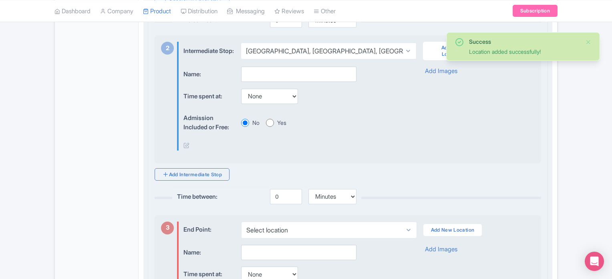
scroll to position [376, 0]
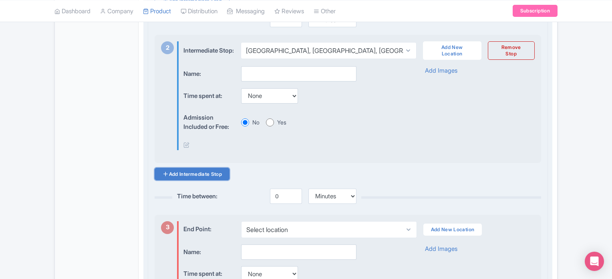
click at [207, 180] on link "Add Intermediate Stop" at bounding box center [192, 174] width 75 height 12
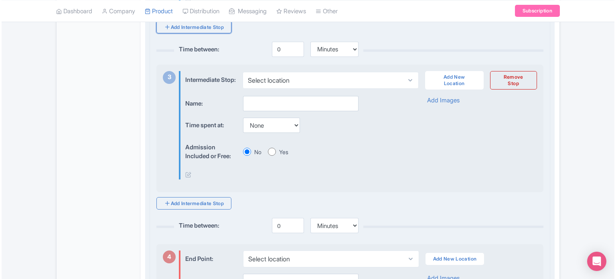
scroll to position [527, 0]
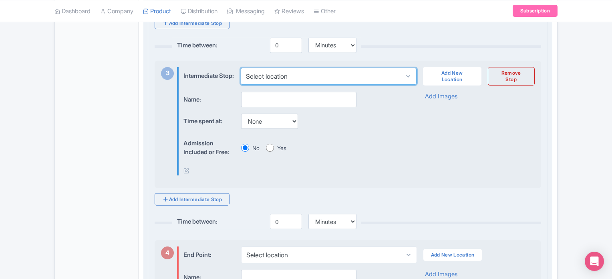
click at [323, 81] on select "Select location Catacombe di San Callisto, Via Appia Antica, Rome, Metropolitan…" at bounding box center [329, 76] width 176 height 17
click at [408, 49] on div "Add Intermediate Stop Time between: 0 Minutes Hours Days 2 Intermediate Stop: S…" at bounding box center [348, 25] width 387 height 362
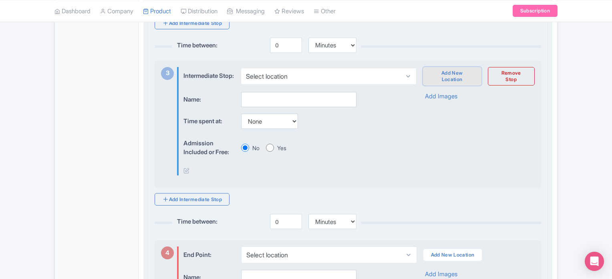
click at [453, 85] on link "Add New Location" at bounding box center [452, 76] width 59 height 18
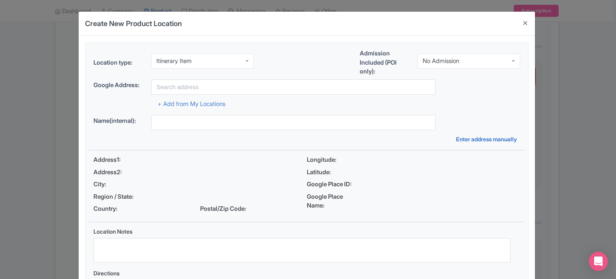
scroll to position [4, 0]
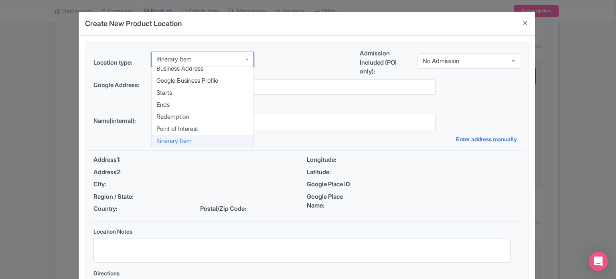
click at [236, 62] on div "Itinerary Item" at bounding box center [202, 59] width 103 height 15
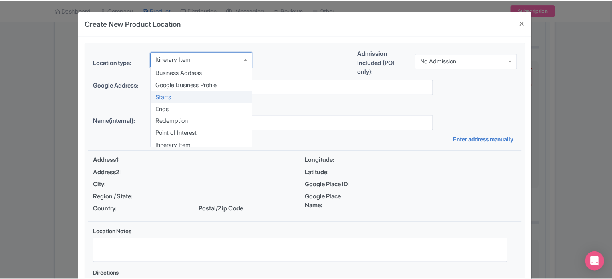
scroll to position [4, 0]
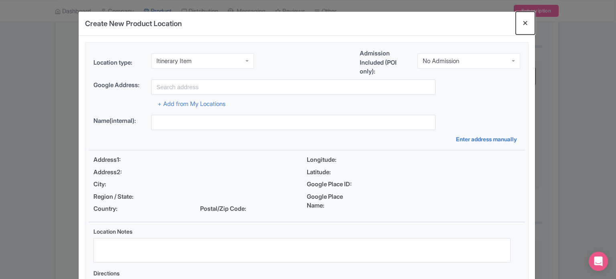
click at [522, 24] on button "Close" at bounding box center [524, 23] width 19 height 23
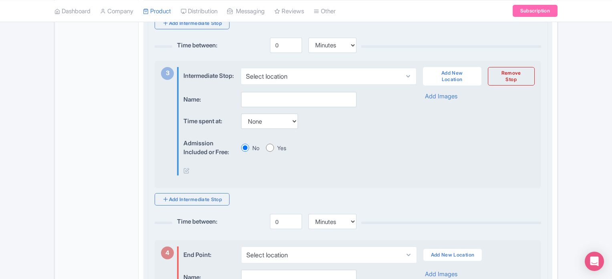
scroll to position [520, 0]
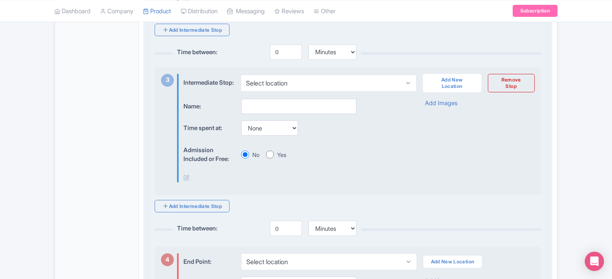
click at [517, 92] on div "Intermediate Stop: Select location Catacombe di San Callisto, Via Appia Antica,…" at bounding box center [359, 83] width 351 height 18
click at [520, 83] on link "Remove Stop" at bounding box center [511, 83] width 47 height 18
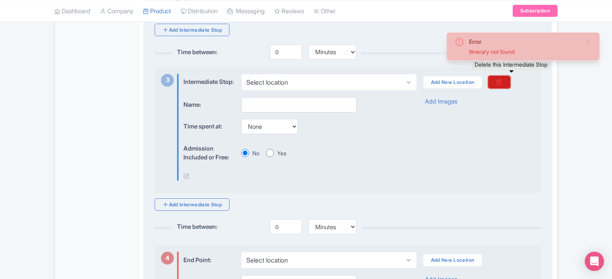
click at [499, 85] on icon at bounding box center [499, 82] width 6 height 6
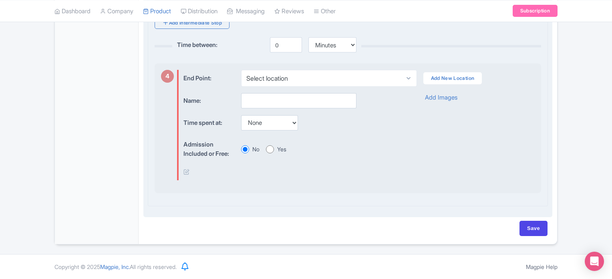
scroll to position [705, 0]
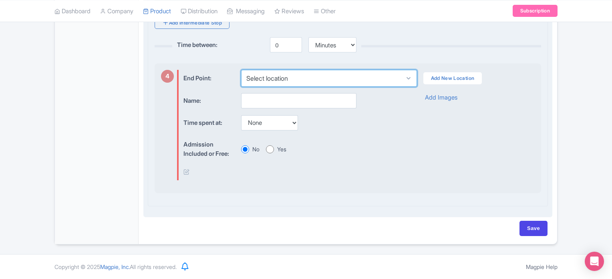
click at [295, 87] on select "Select location" at bounding box center [329, 78] width 176 height 17
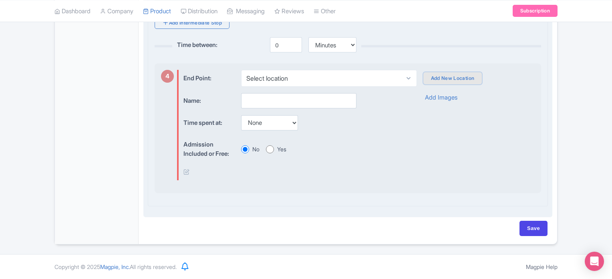
click at [447, 84] on link "Add New Location" at bounding box center [453, 78] width 59 height 12
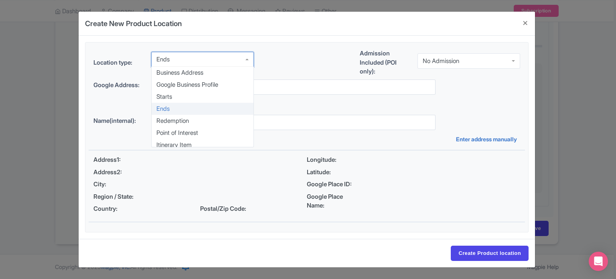
click at [228, 60] on div "Ends" at bounding box center [202, 59] width 103 height 15
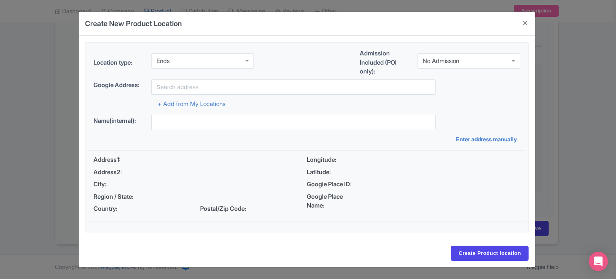
click at [291, 61] on div "Location type: Ends Ends Business Address Google Business Profile Starts Ends R…" at bounding box center [307, 64] width 436 height 30
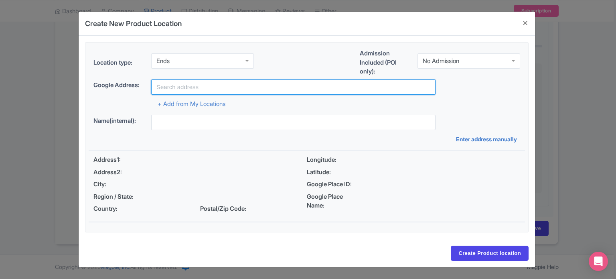
click at [253, 93] on input "text" at bounding box center [293, 86] width 284 height 15
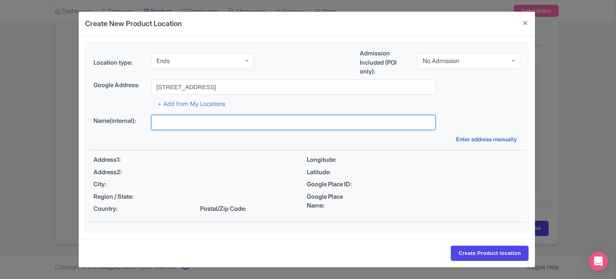
click at [225, 115] on input "text" at bounding box center [293, 122] width 284 height 15
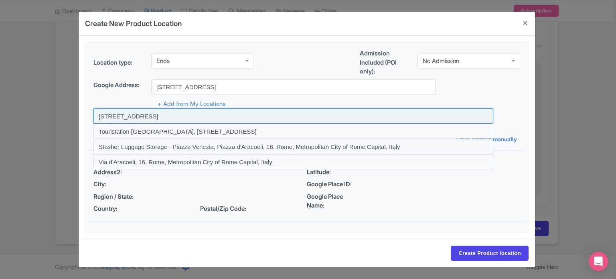
click at [340, 119] on input at bounding box center [293, 115] width 400 height 15
type input "Piazza d'Aracoeli, 16, Rome, Metropolitan City of Rome Capital, Italy"
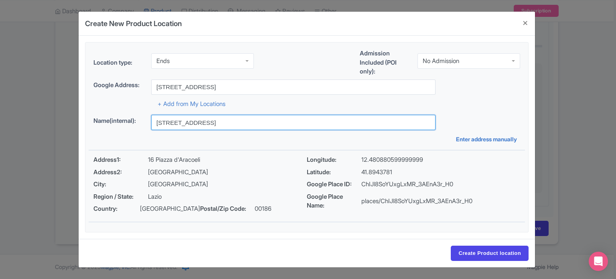
click at [208, 120] on input "Piazza d'Aracoeli, 16, Rome, Metropolitan City of Rome Capital, Italy" at bounding box center [293, 122] width 284 height 15
drag, startPoint x: 345, startPoint y: 121, endPoint x: 21, endPoint y: 89, distance: 325.4
click at [21, 89] on div "Create New Product Location Location type: Ends Ends Business Address Google Bu…" at bounding box center [308, 139] width 616 height 279
type input "Touristation [GEOGRAPHIC_DATA], [STREET_ADDRESS]"
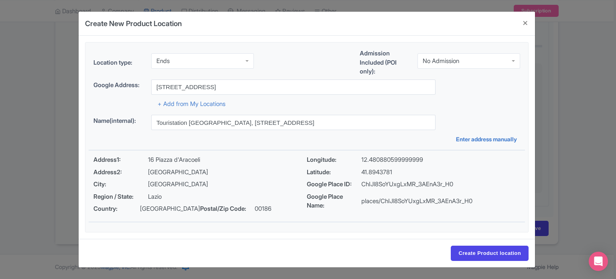
click at [308, 143] on div "Location type: Ends Ends Business Address Google Business Profile Starts Ends R…" at bounding box center [307, 136] width 436 height 189
click at [495, 246] on input "Create Product location" at bounding box center [489, 252] width 78 height 15
select select "133c34e3-94b2-470d-9430-bf45ddebe6b2"
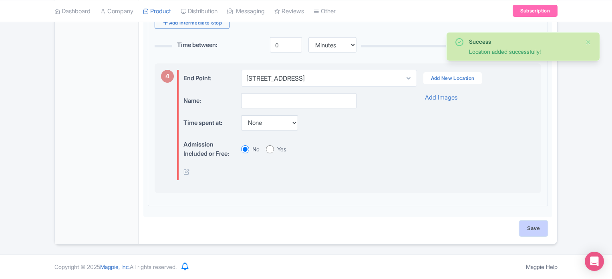
click at [537, 234] on input "Save" at bounding box center [534, 227] width 28 height 15
type input "Saving..."
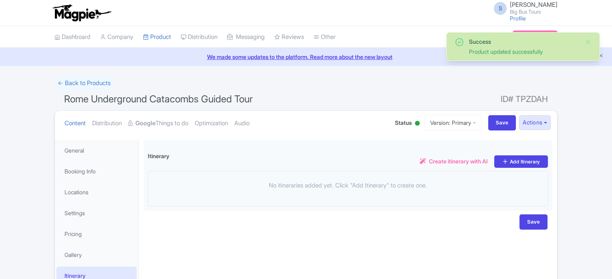
scroll to position [72, 0]
